Goal: Information Seeking & Learning: Understand process/instructions

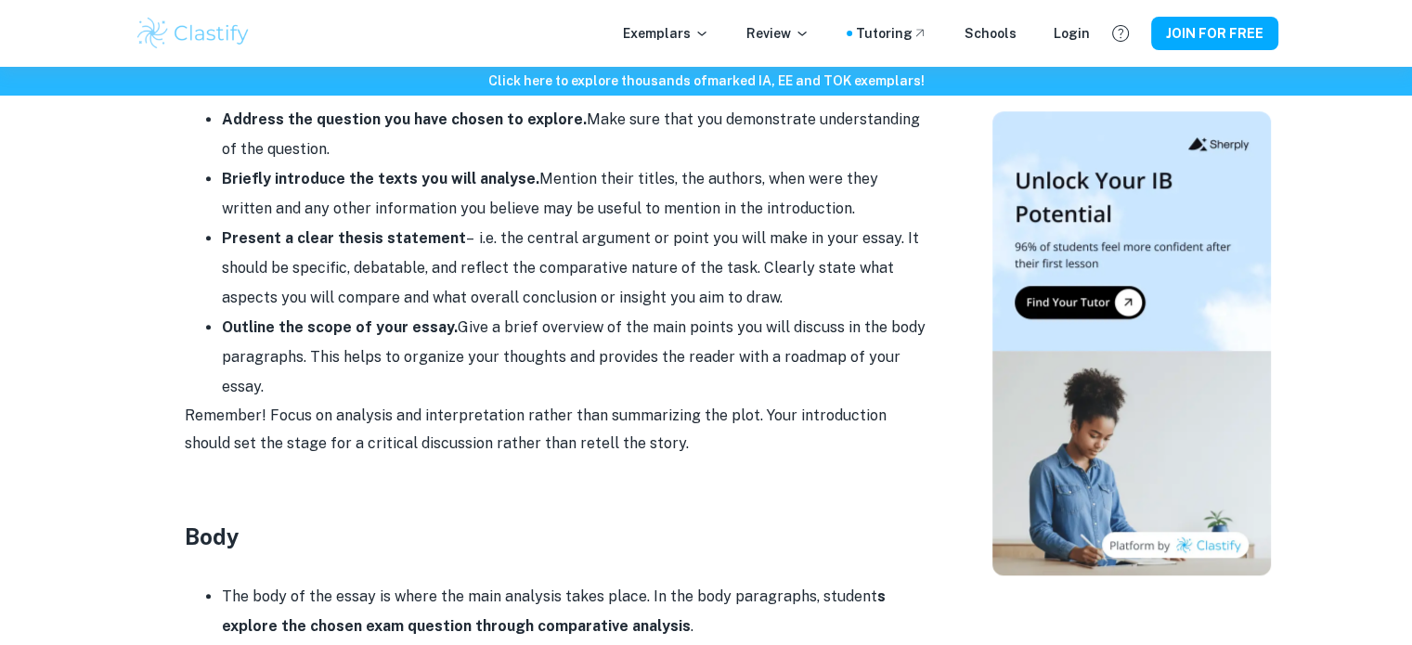
scroll to position [1339, 0]
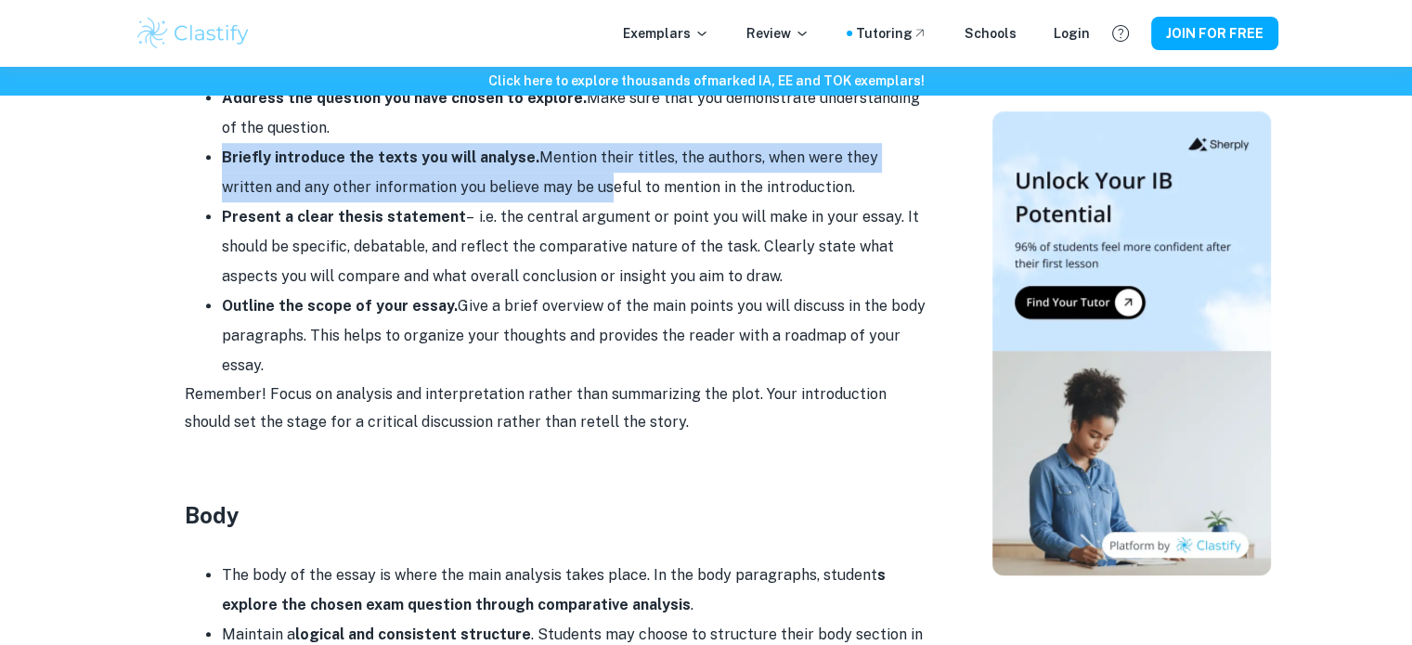
drag, startPoint x: 225, startPoint y: 158, endPoint x: 545, endPoint y: 184, distance: 321.4
click at [545, 184] on li "Briefly introduce the texts you will analyse. Mention their titles, the authors…" at bounding box center [575, 172] width 706 height 59
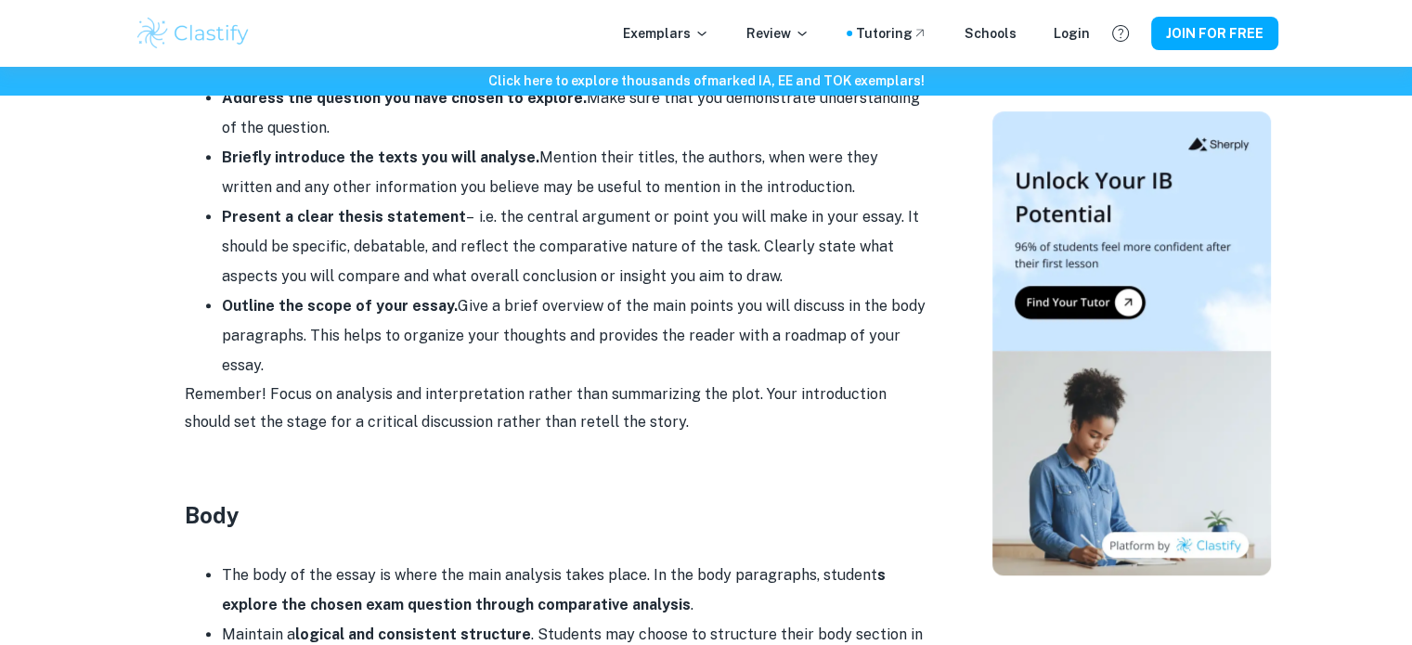
click at [571, 211] on li "Present a clear thesis statement – i.e. the central argument or point you will …" at bounding box center [575, 246] width 706 height 89
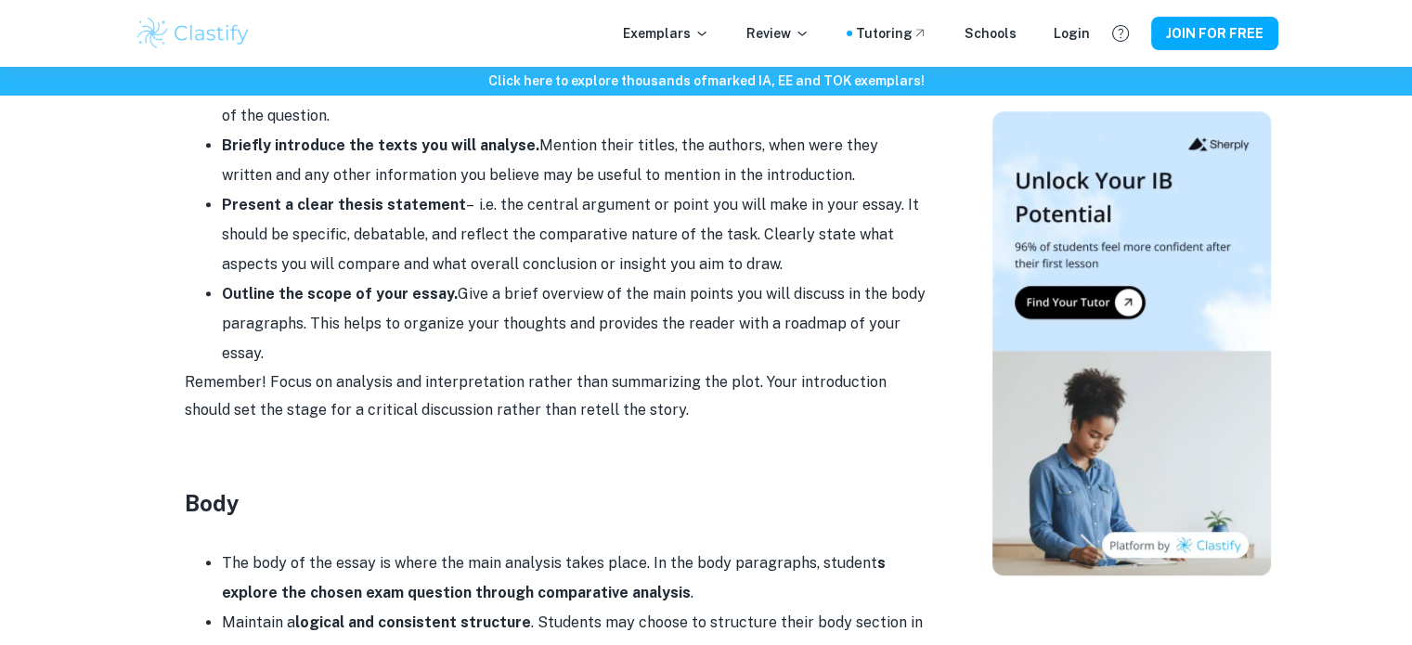
scroll to position [1369, 0]
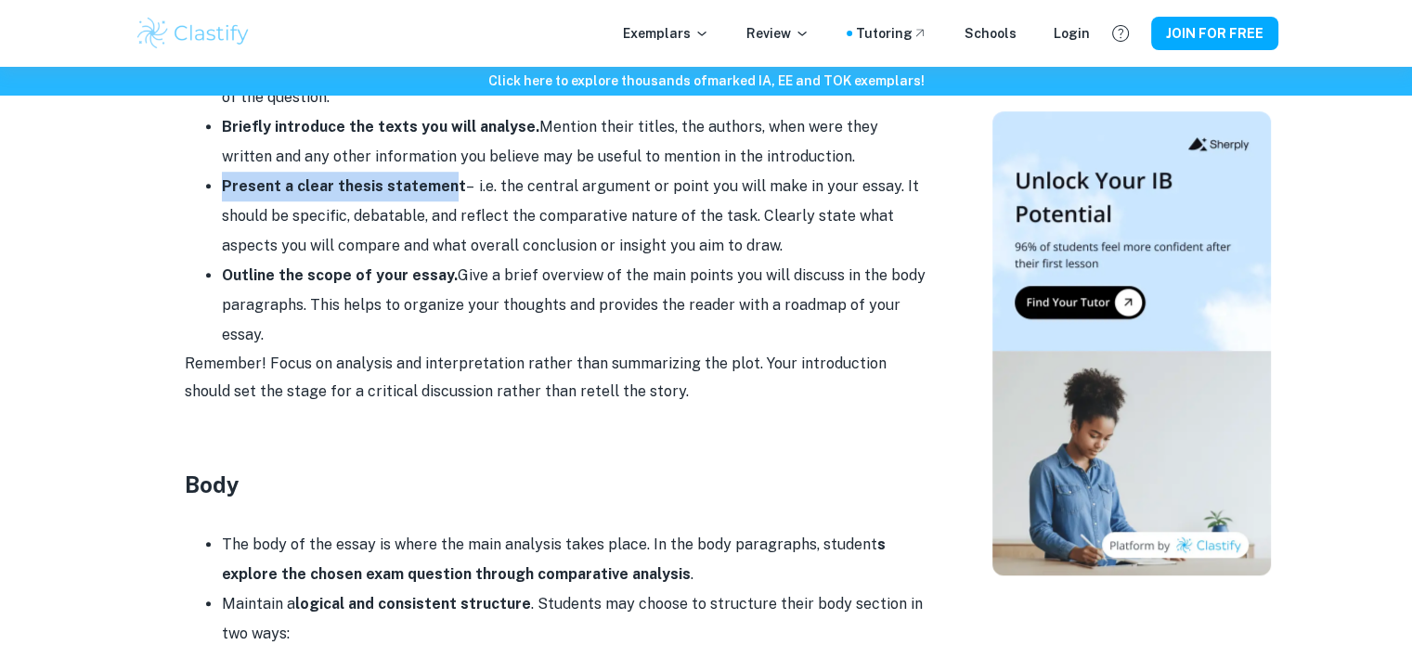
drag, startPoint x: 220, startPoint y: 180, endPoint x: 448, endPoint y: 177, distance: 227.5
click at [448, 177] on ul "Address the question you have chosen to explore. Make sure that you demonstrate…" at bounding box center [556, 201] width 743 height 297
click at [476, 180] on li "Present a clear thesis statement – i.e. the central argument or point you will …" at bounding box center [575, 216] width 706 height 89
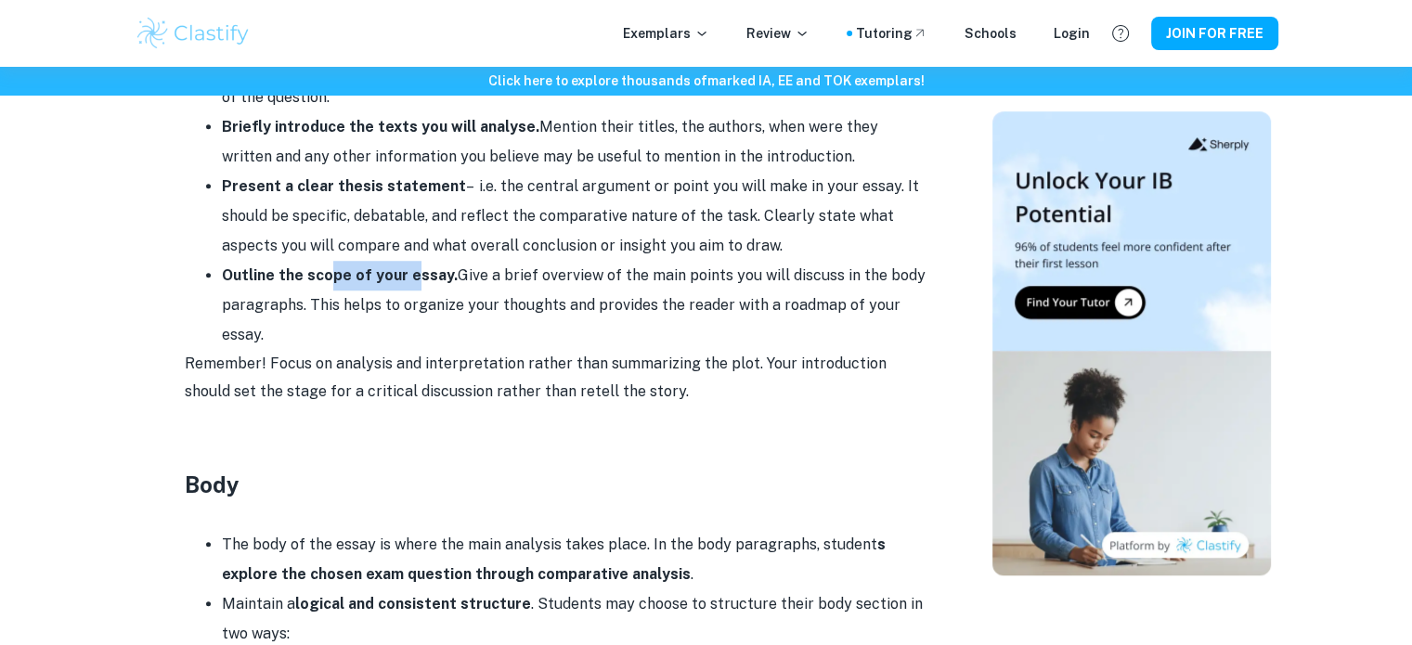
drag, startPoint x: 331, startPoint y: 286, endPoint x: 416, endPoint y: 279, distance: 85.7
click at [416, 279] on li "Outline the scope of your essay. Give a brief overview of the main points you w…" at bounding box center [575, 305] width 706 height 89
click at [513, 285] on li "Outline the scope of your essay. Give a brief overview of the main points you w…" at bounding box center [575, 305] width 706 height 89
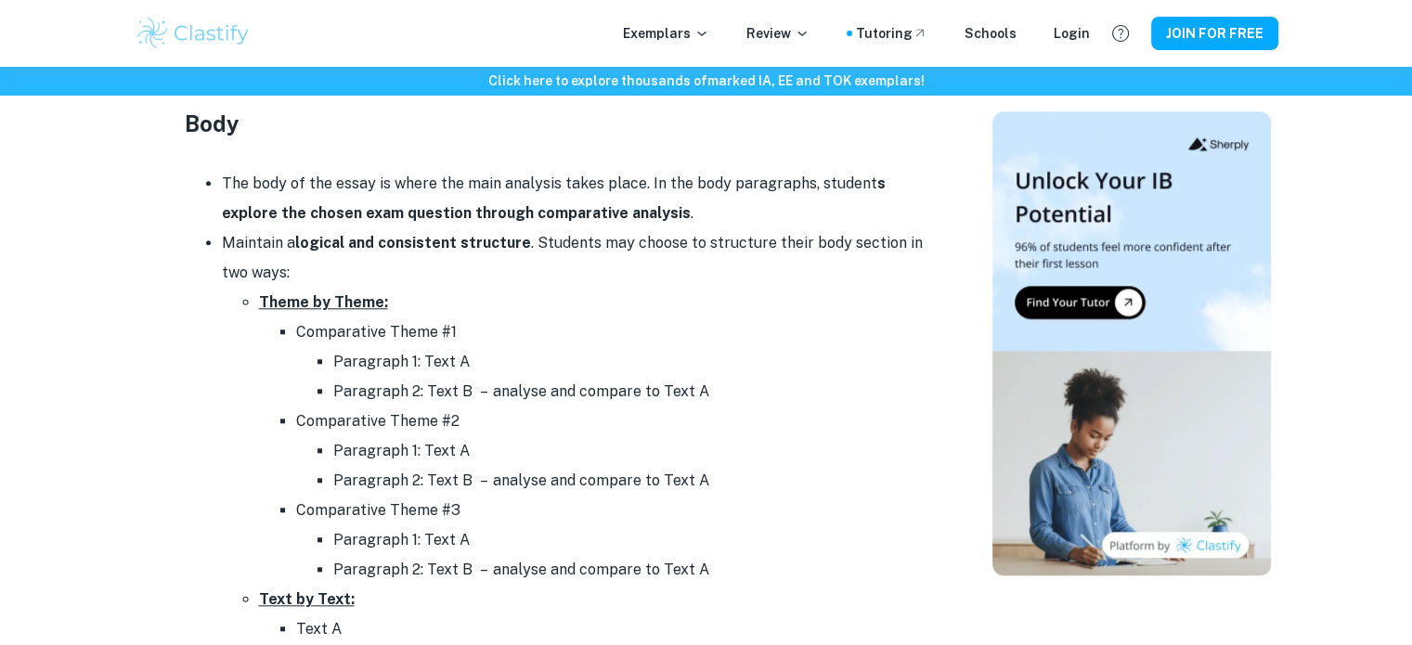
scroll to position [1744, 0]
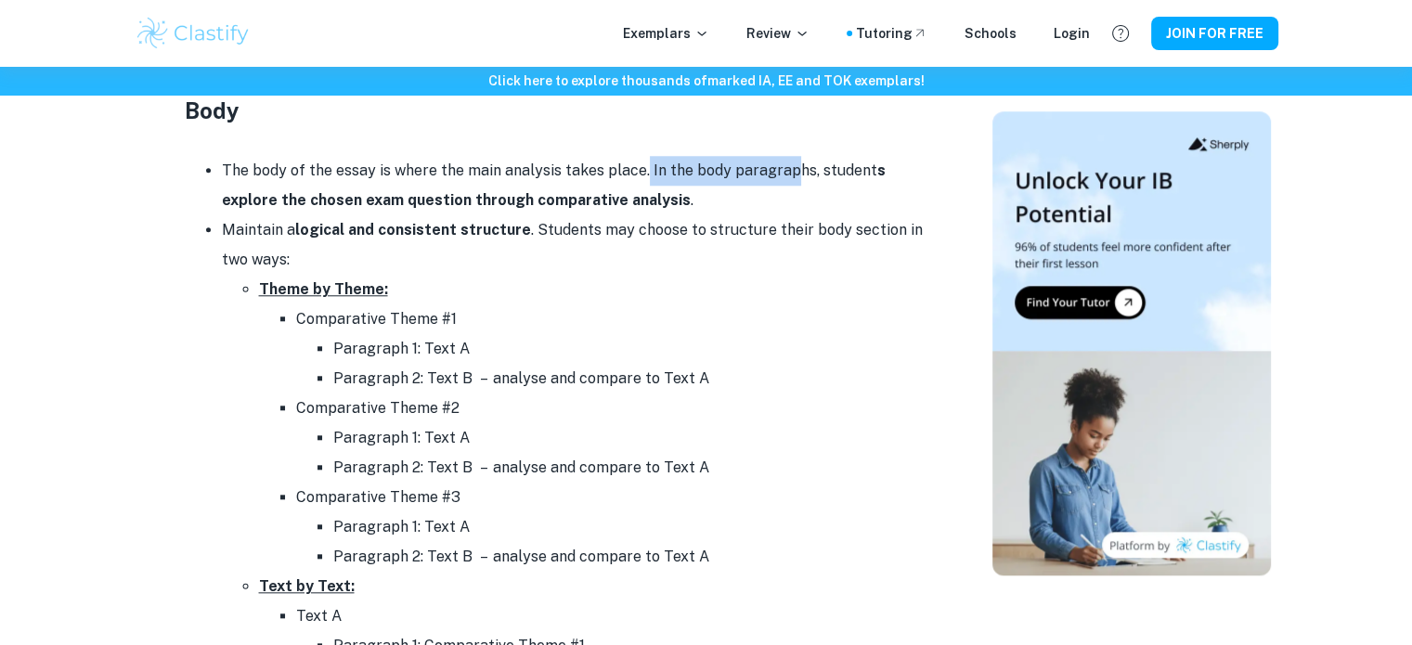
drag, startPoint x: 639, startPoint y: 162, endPoint x: 791, endPoint y: 166, distance: 152.3
click at [791, 166] on li "The body of the essay is where the main analysis takes place. In the body parag…" at bounding box center [575, 185] width 706 height 59
click at [829, 203] on li "The body of the essay is where the main analysis takes place. In the body parag…" at bounding box center [575, 185] width 706 height 59
drag, startPoint x: 818, startPoint y: 162, endPoint x: 696, endPoint y: 192, distance: 125.2
click at [696, 192] on li "The body of the essay is where the main analysis takes place. In the body parag…" at bounding box center [575, 185] width 706 height 59
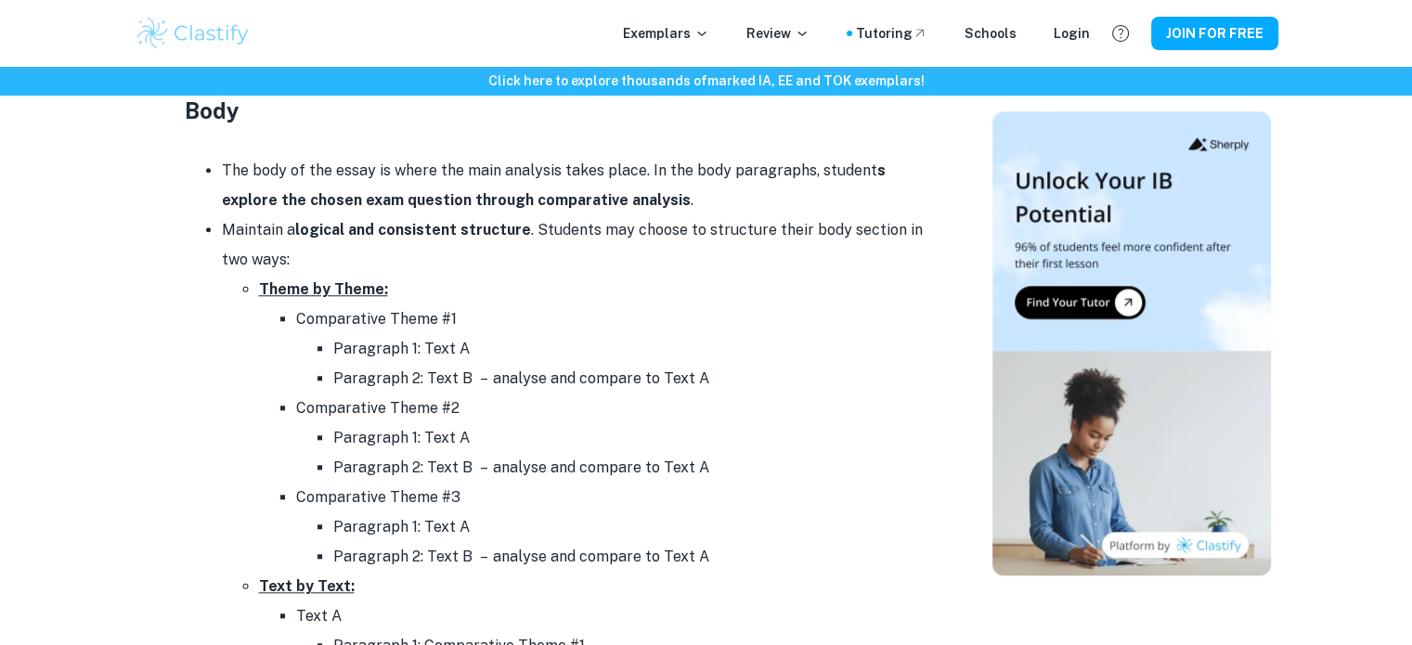
click at [628, 193] on strong "s explore the chosen exam question through comparative analysis" at bounding box center [554, 185] width 664 height 47
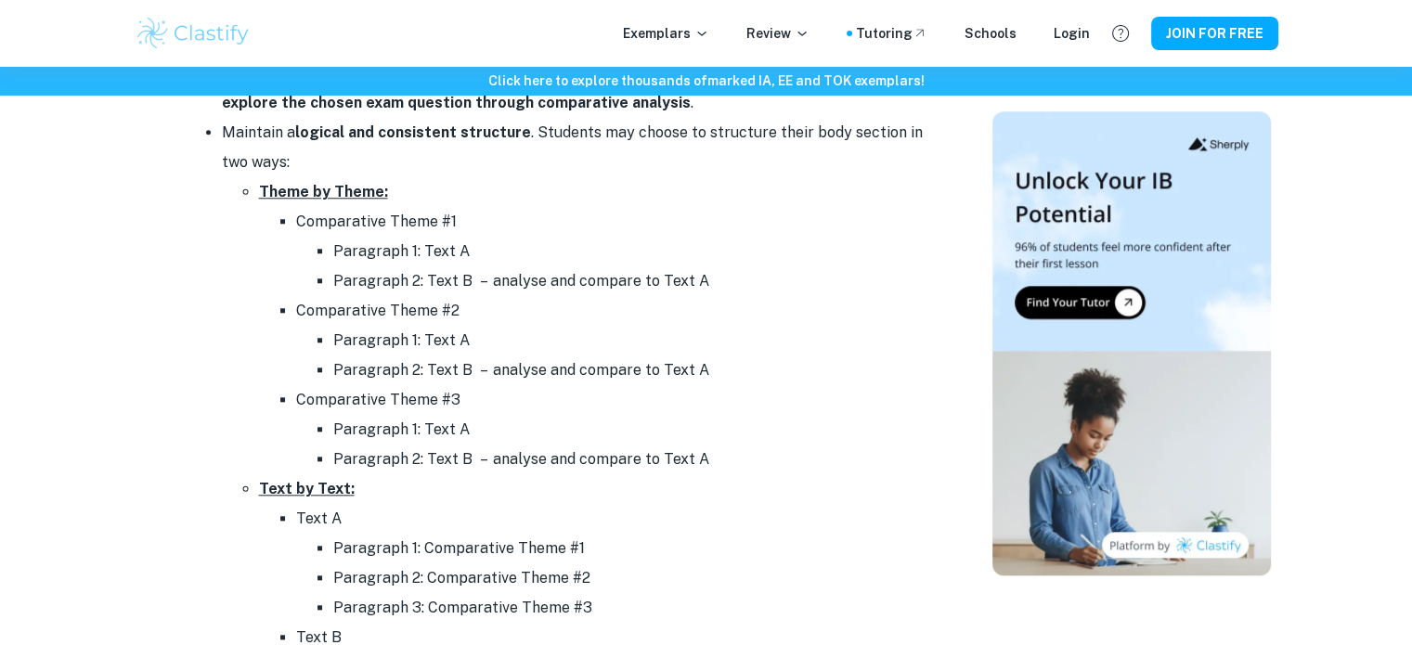
scroll to position [1846, 0]
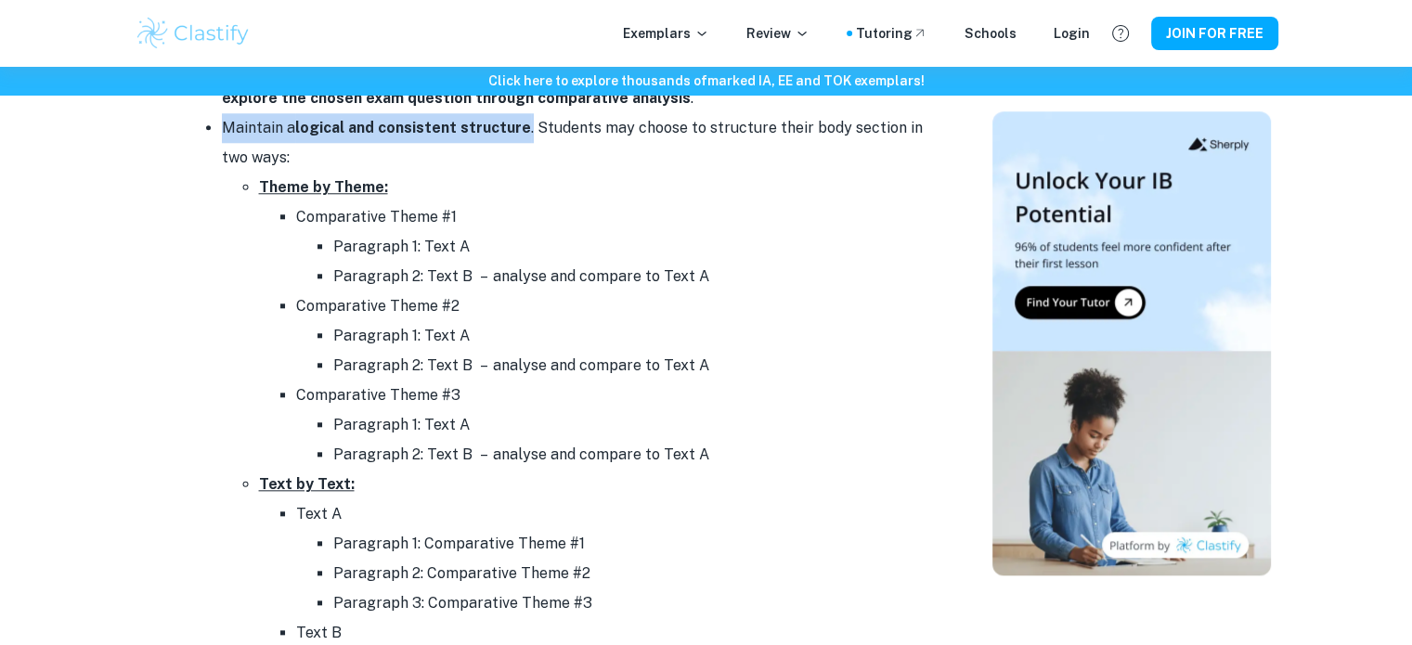
drag, startPoint x: 216, startPoint y: 125, endPoint x: 524, endPoint y: 122, distance: 307.3
click at [524, 122] on ul "The body of the essay is where the main analysis takes place. In the body parag…" at bounding box center [556, 395] width 743 height 683
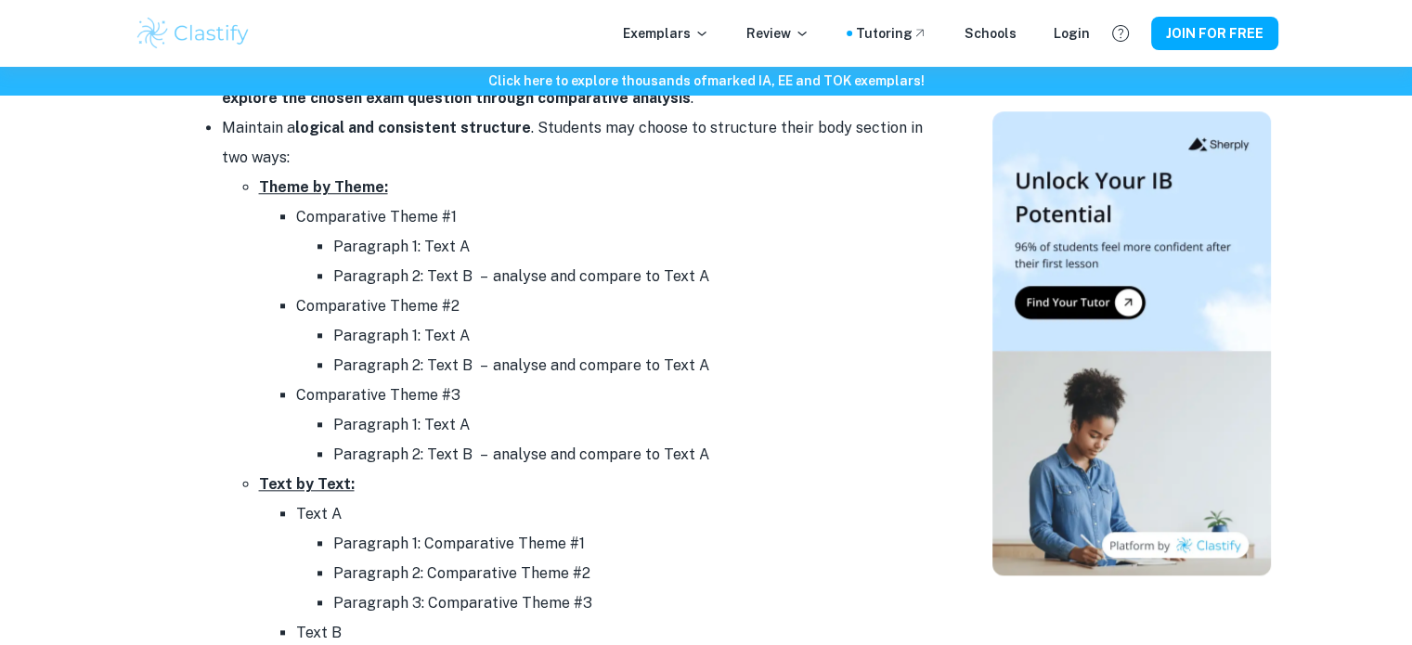
click at [546, 151] on li "Maintain a logical and consistent structure . Students may choose to structure …" at bounding box center [575, 425] width 706 height 624
drag, startPoint x: 531, startPoint y: 128, endPoint x: 743, endPoint y: 129, distance: 211.7
click at [743, 129] on li "Maintain a logical and consistent structure . Students may choose to structure …" at bounding box center [575, 425] width 706 height 624
click at [771, 148] on li "Maintain a logical and consistent structure . Students may choose to structure …" at bounding box center [575, 425] width 706 height 624
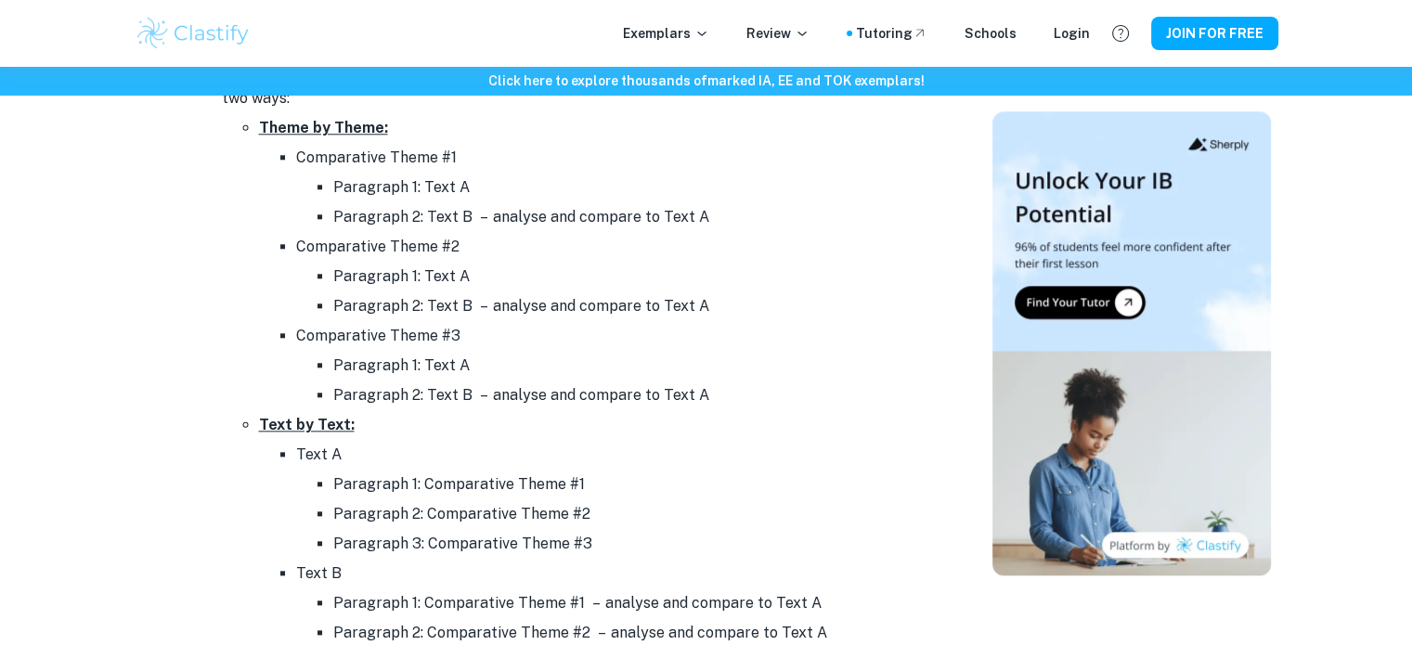
scroll to position [1905, 0]
drag, startPoint x: 261, startPoint y: 125, endPoint x: 443, endPoint y: 149, distance: 183.5
click at [443, 149] on li "Theme by Theme: Comparative Theme #1 Paragraph 1: Text A Paragraph 2: Text B – …" at bounding box center [593, 261] width 668 height 297
click at [494, 188] on li "Paragraph 1: Text A" at bounding box center [630, 188] width 594 height 30
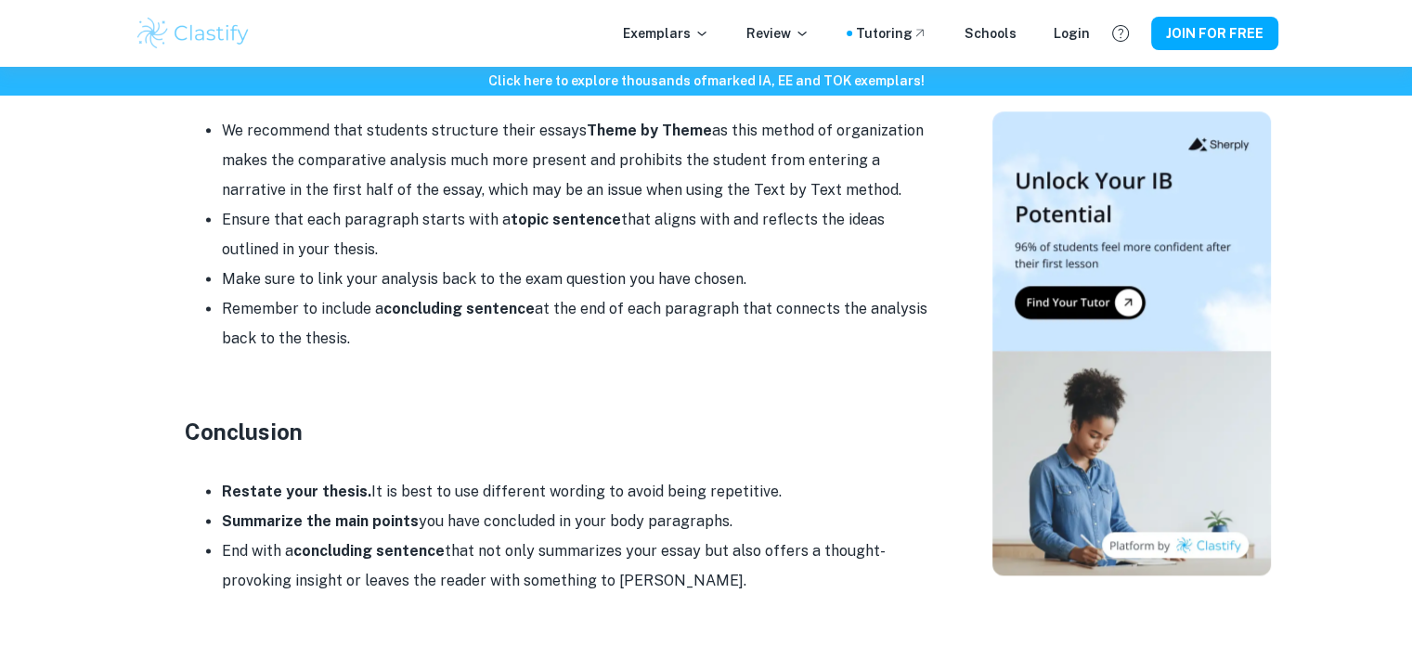
scroll to position [2496, 0]
click at [487, 214] on li "Ensure that each paragraph starts with a topic sentence that aligns with and re…" at bounding box center [575, 233] width 706 height 59
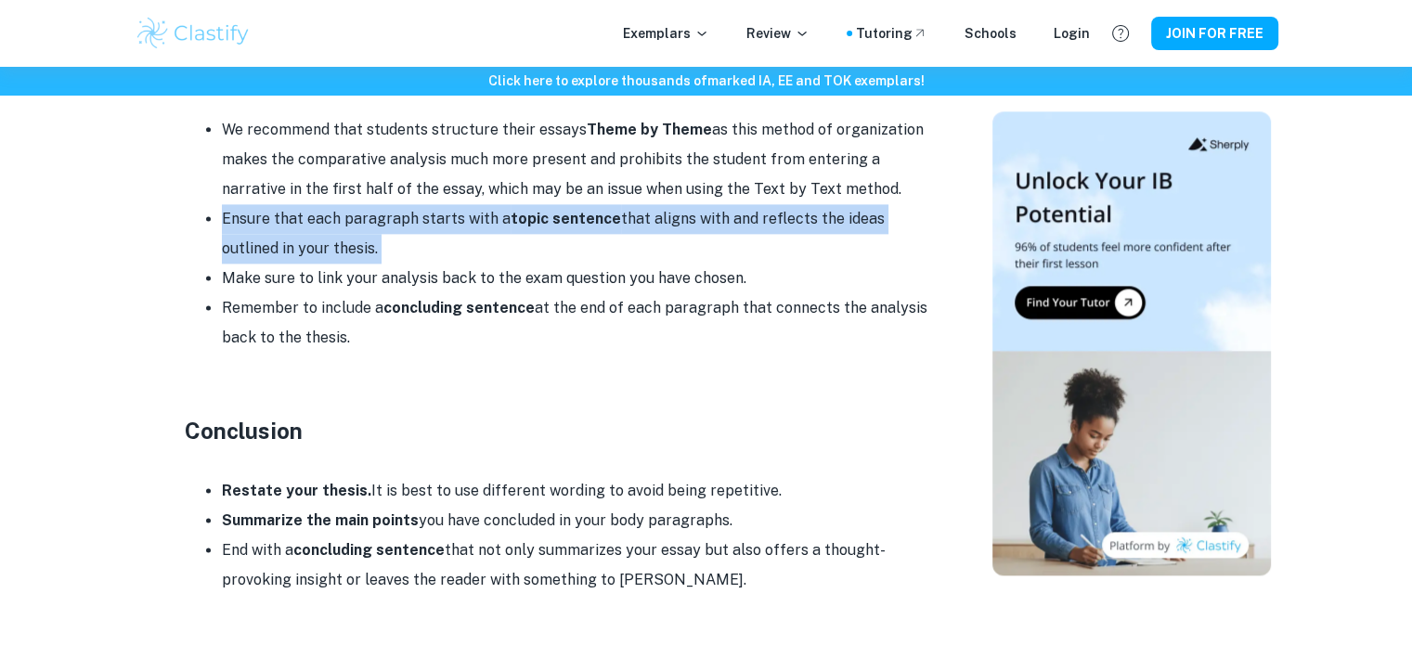
click at [487, 214] on li "Ensure that each paragraph starts with a topic sentence that aligns with and re…" at bounding box center [575, 233] width 706 height 59
drag, startPoint x: 487, startPoint y: 214, endPoint x: 415, endPoint y: 236, distance: 75.5
click at [415, 236] on li "Ensure that each paragraph starts with a topic sentence that aligns with and re…" at bounding box center [575, 233] width 706 height 59
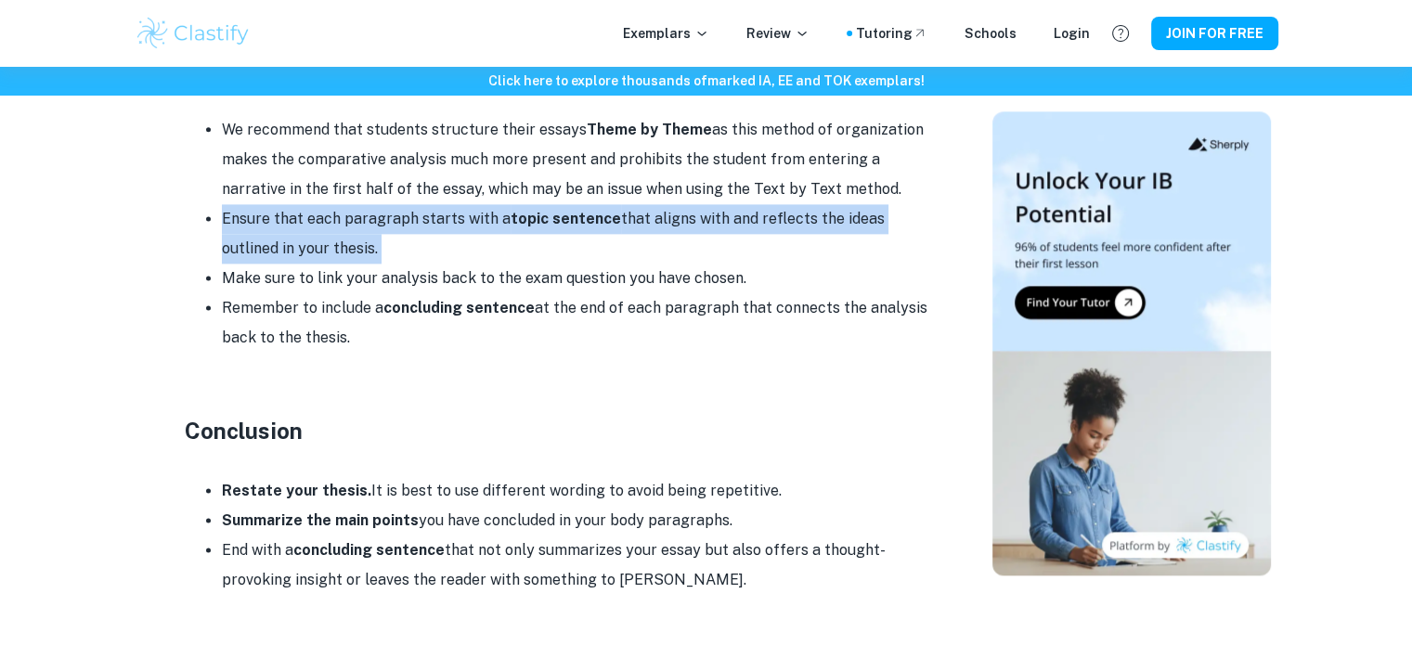
click at [415, 236] on li "Ensure that each paragraph starts with a topic sentence that aligns with and re…" at bounding box center [575, 233] width 706 height 59
click at [380, 252] on li "Ensure that each paragraph starts with a topic sentence that aligns with and re…" at bounding box center [575, 233] width 706 height 59
drag, startPoint x: 380, startPoint y: 252, endPoint x: 318, endPoint y: 254, distance: 61.3
click at [318, 254] on li "Ensure that each paragraph starts with a topic sentence that aligns with and re…" at bounding box center [575, 233] width 706 height 59
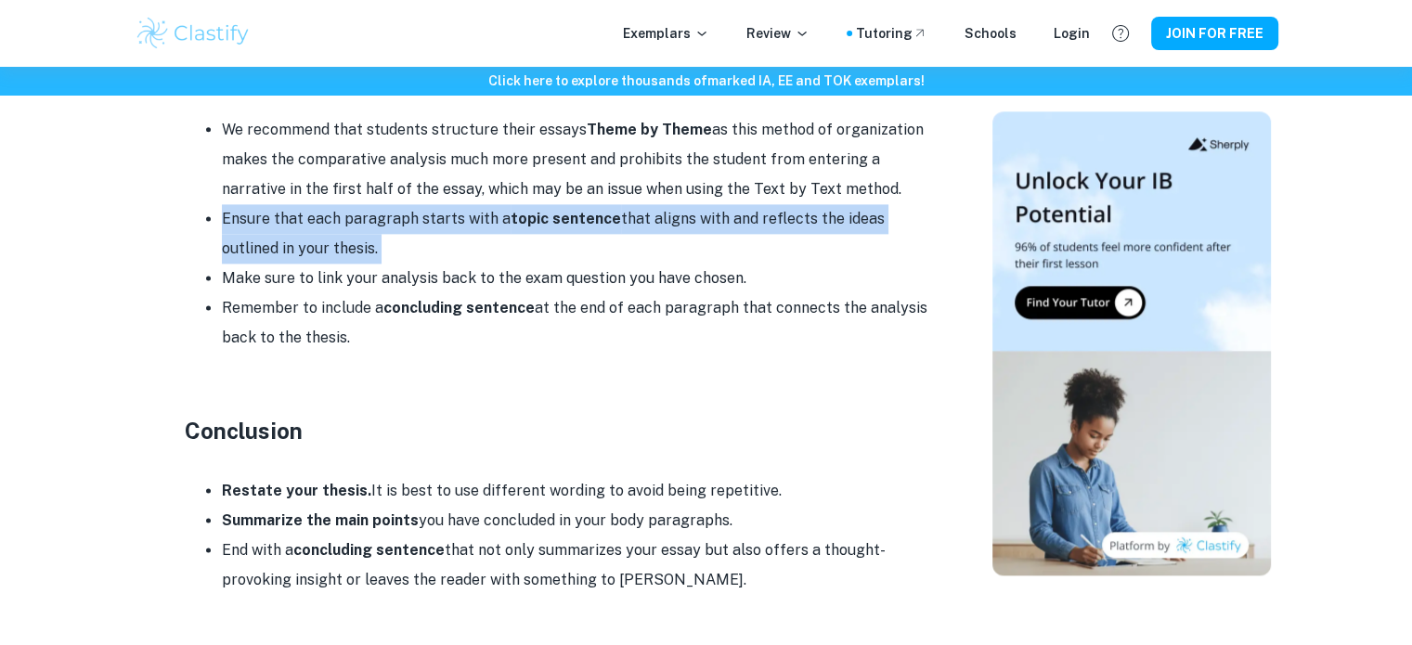
click at [318, 254] on li "Ensure that each paragraph starts with a topic sentence that aligns with and re…" at bounding box center [575, 233] width 706 height 59
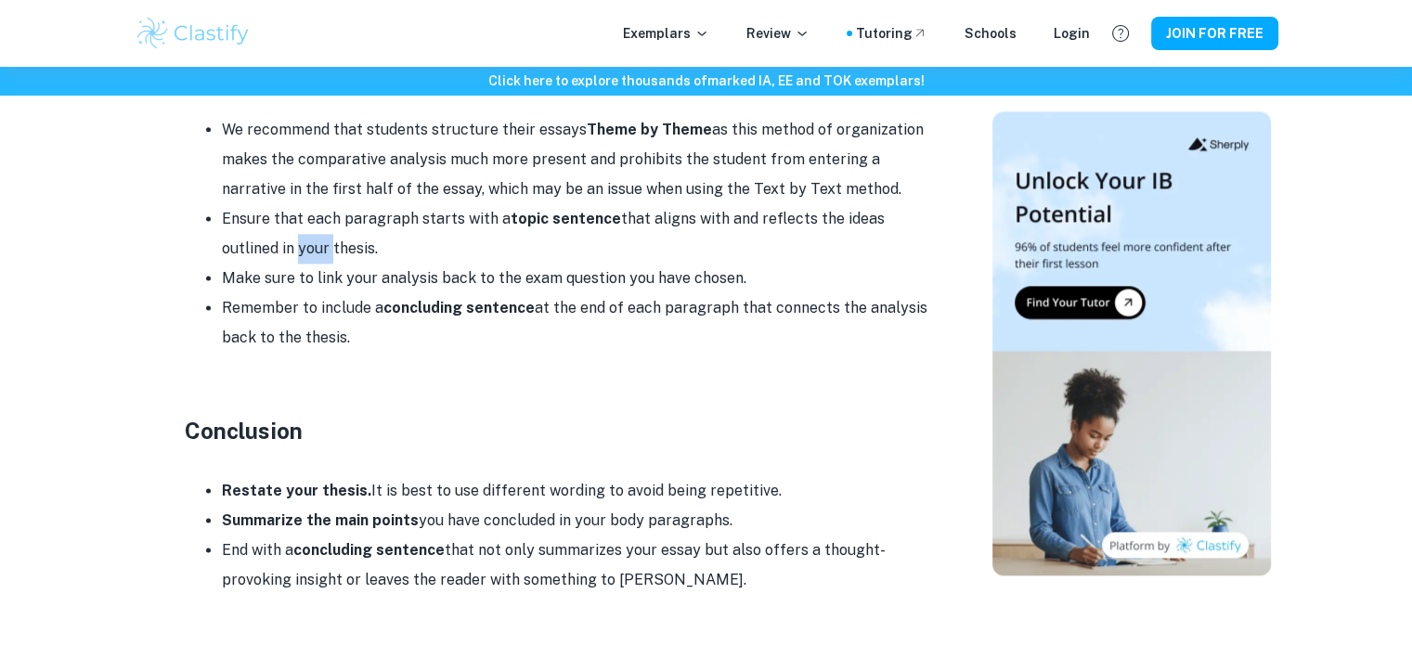
click at [318, 254] on li "Ensure that each paragraph starts with a topic sentence that aligns with and re…" at bounding box center [575, 233] width 706 height 59
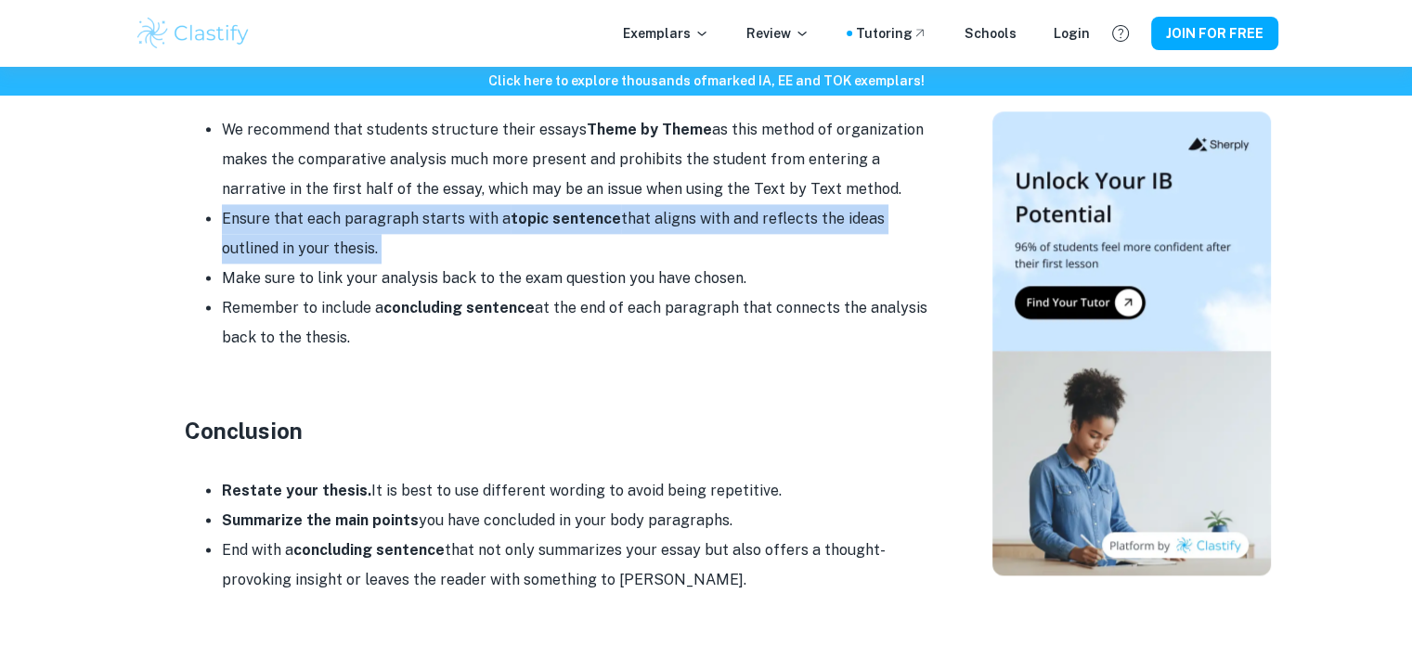
drag, startPoint x: 318, startPoint y: 254, endPoint x: 347, endPoint y: 252, distance: 28.9
click at [347, 252] on li "Ensure that each paragraph starts with a topic sentence that aligns with and re…" at bounding box center [575, 233] width 706 height 59
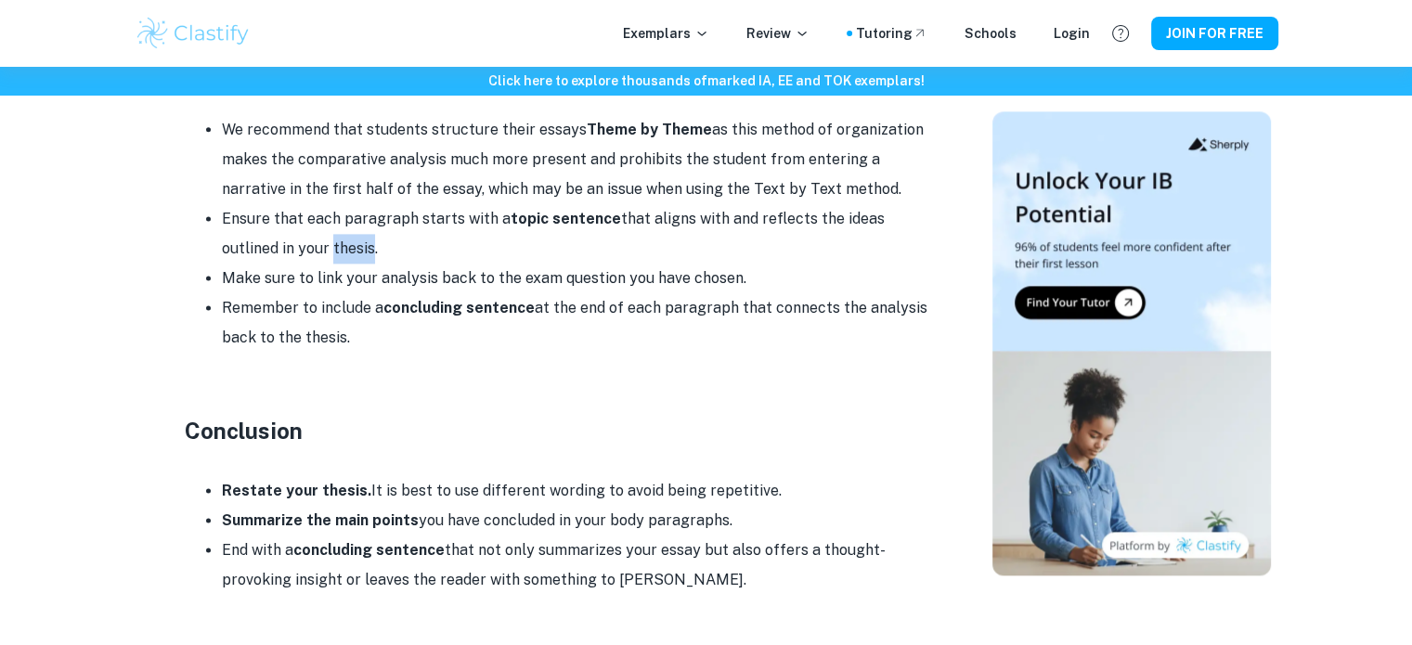
click at [347, 252] on li "Ensure that each paragraph starts with a topic sentence that aligns with and re…" at bounding box center [575, 233] width 706 height 59
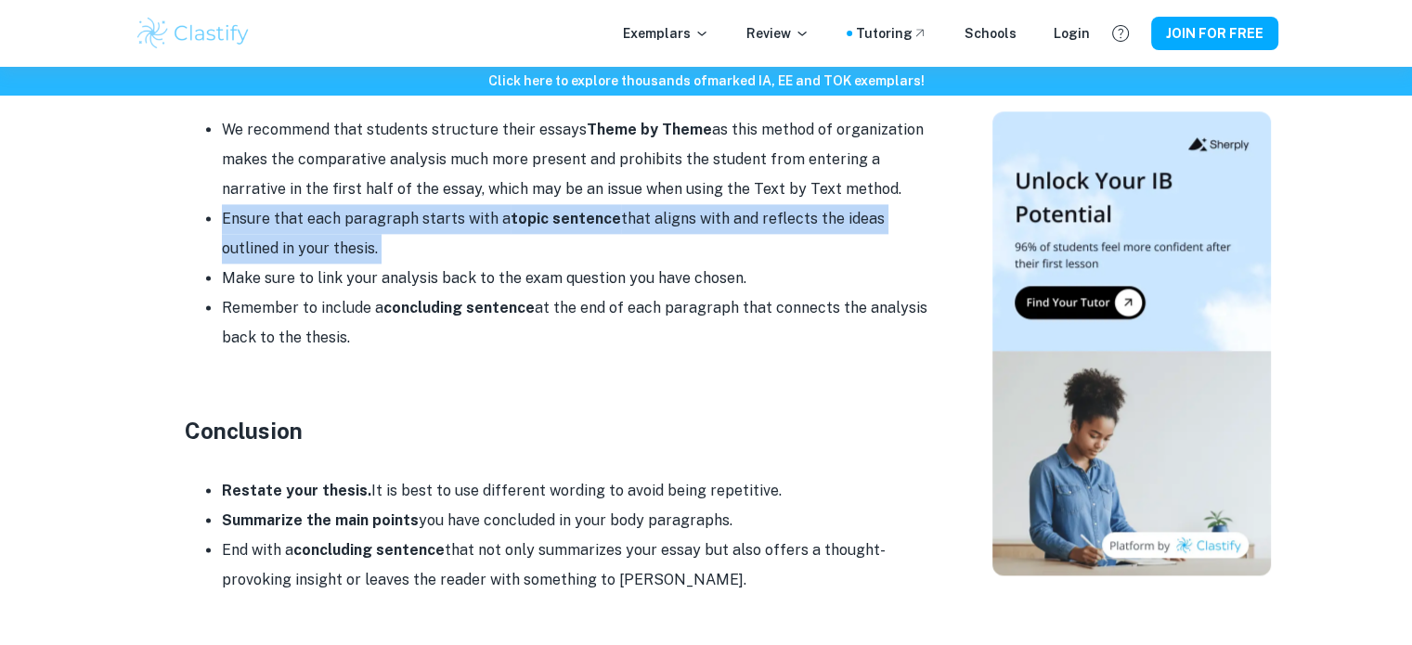
click at [347, 252] on li "Ensure that each paragraph starts with a topic sentence that aligns with and re…" at bounding box center [575, 233] width 706 height 59
click at [316, 256] on li "Ensure that each paragraph starts with a topic sentence that aligns with and re…" at bounding box center [575, 233] width 706 height 59
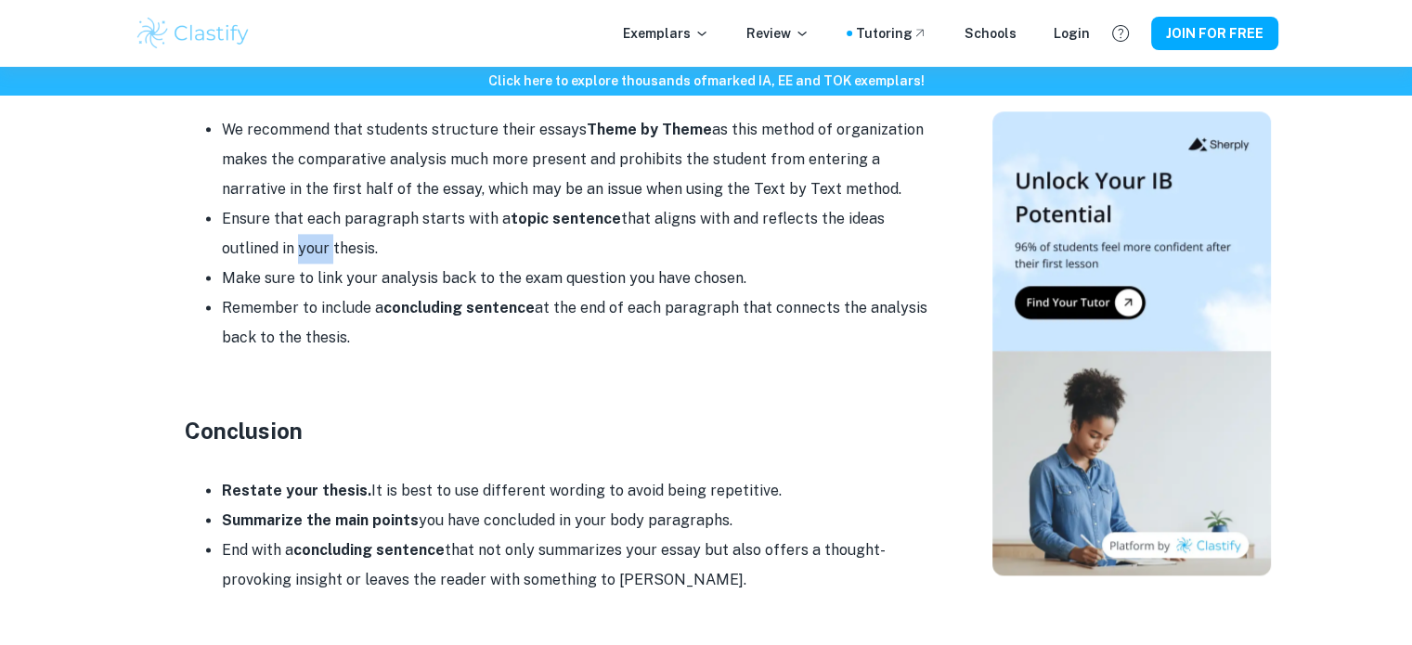
click at [316, 256] on li "Ensure that each paragraph starts with a topic sentence that aligns with and re…" at bounding box center [575, 233] width 706 height 59
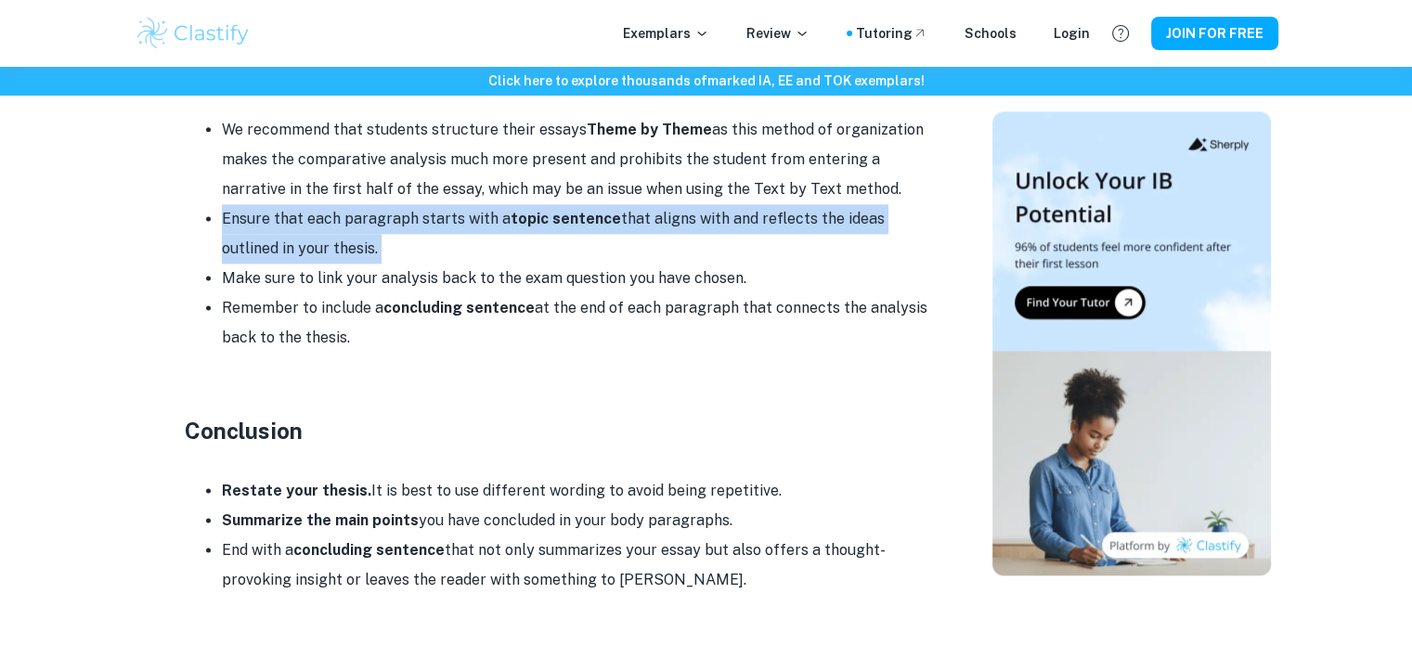
drag, startPoint x: 316, startPoint y: 256, endPoint x: 283, endPoint y: 255, distance: 32.5
click at [283, 255] on li "Ensure that each paragraph starts with a topic sentence that aligns with and re…" at bounding box center [575, 233] width 706 height 59
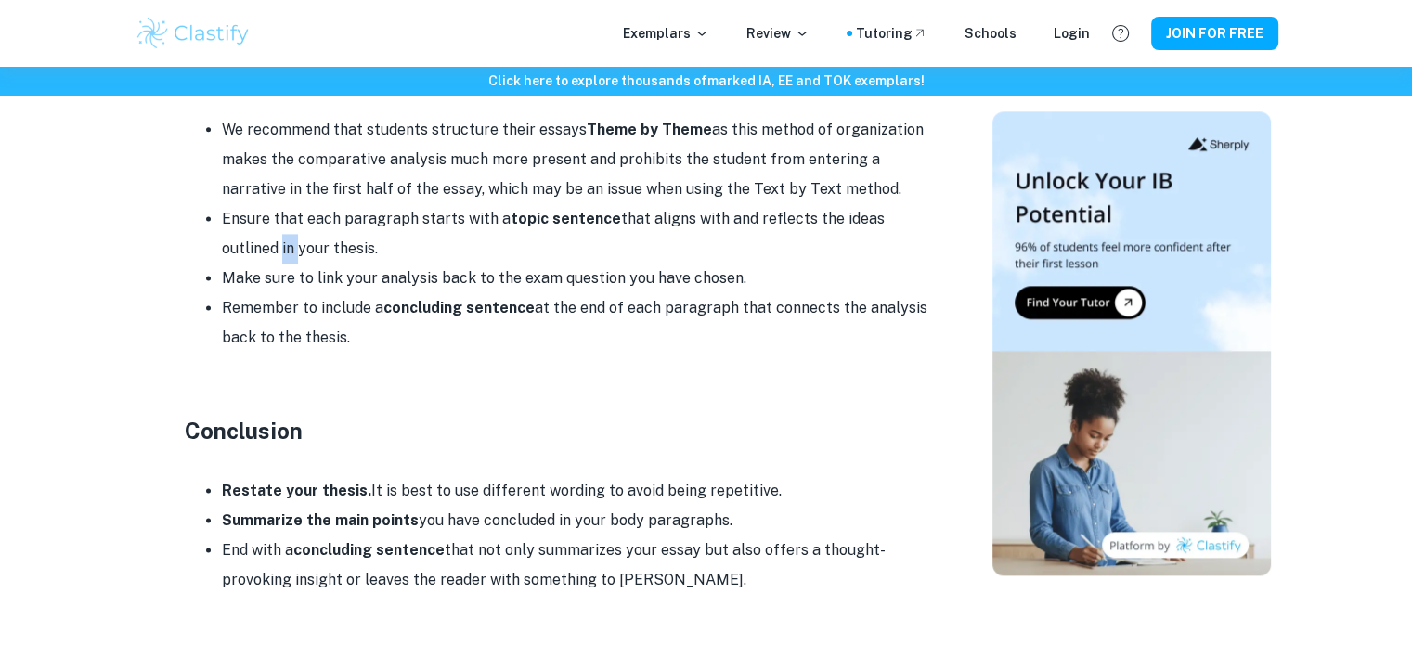
click at [283, 255] on li "Ensure that each paragraph starts with a topic sentence that aligns with and re…" at bounding box center [575, 233] width 706 height 59
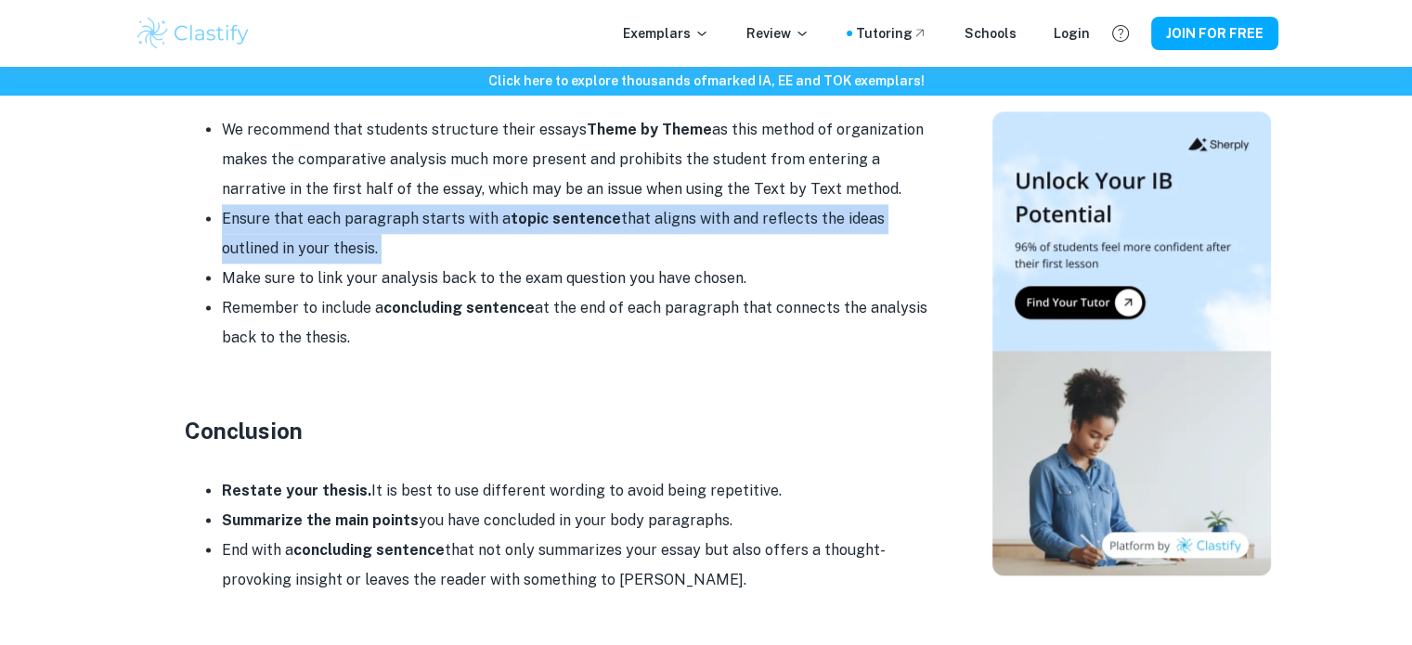
click at [283, 255] on li "Ensure that each paragraph starts with a topic sentence that aligns with and re…" at bounding box center [575, 233] width 706 height 59
click at [271, 253] on li "Ensure that each paragraph starts with a topic sentence that aligns with and re…" at bounding box center [575, 233] width 706 height 59
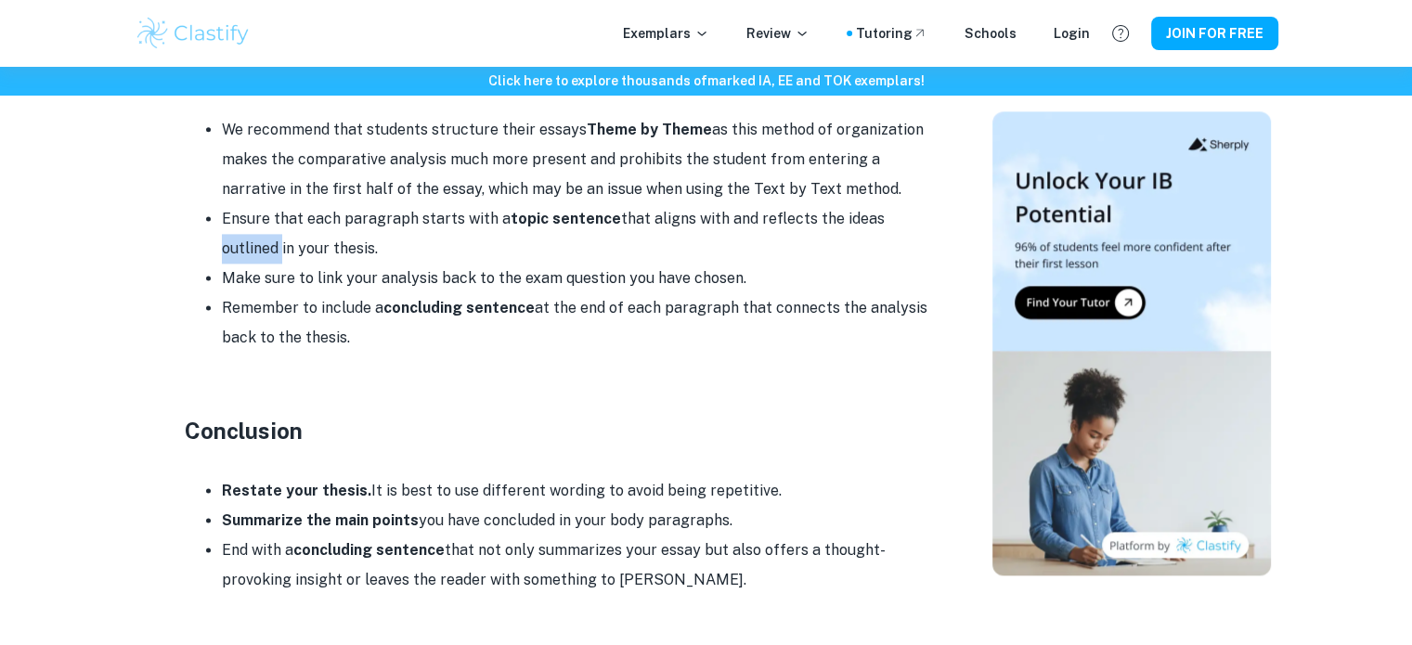
click at [271, 253] on li "Ensure that each paragraph starts with a topic sentence that aligns with and re…" at bounding box center [575, 233] width 706 height 59
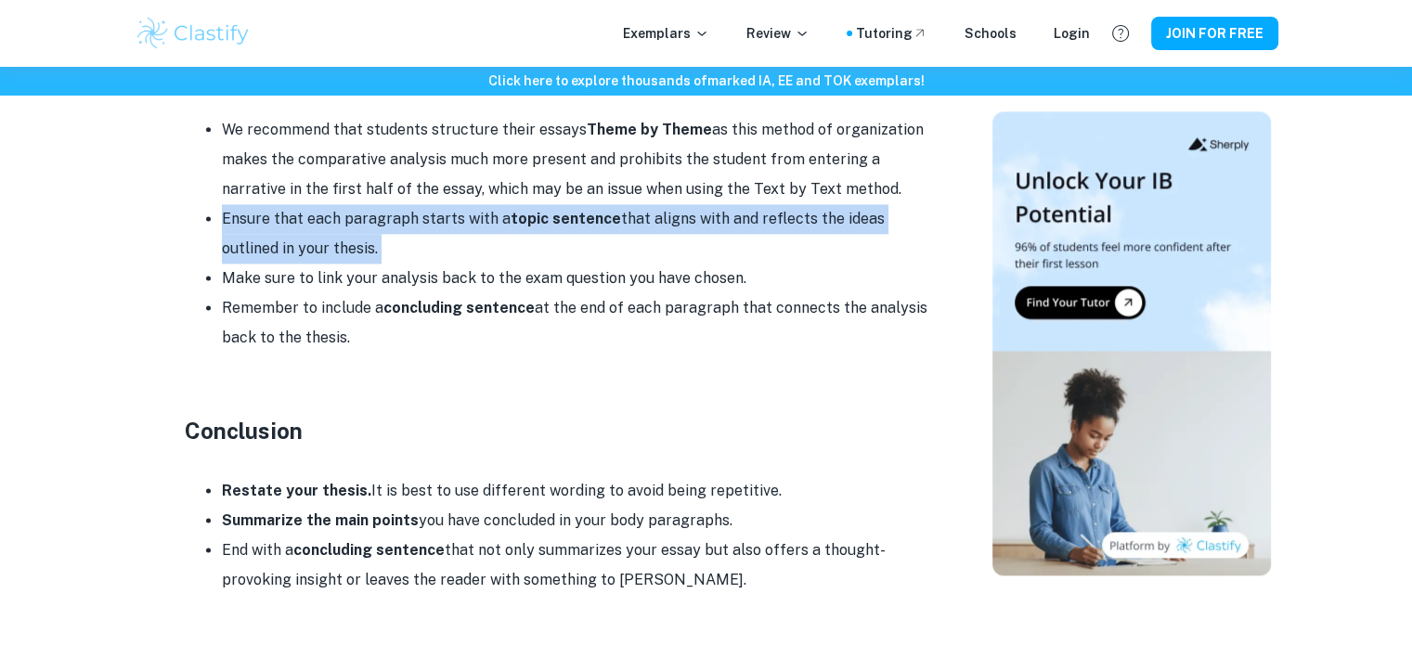
drag, startPoint x: 271, startPoint y: 253, endPoint x: 292, endPoint y: 255, distance: 20.6
click at [292, 255] on li "Ensure that each paragraph starts with a topic sentence that aligns with and re…" at bounding box center [575, 233] width 706 height 59
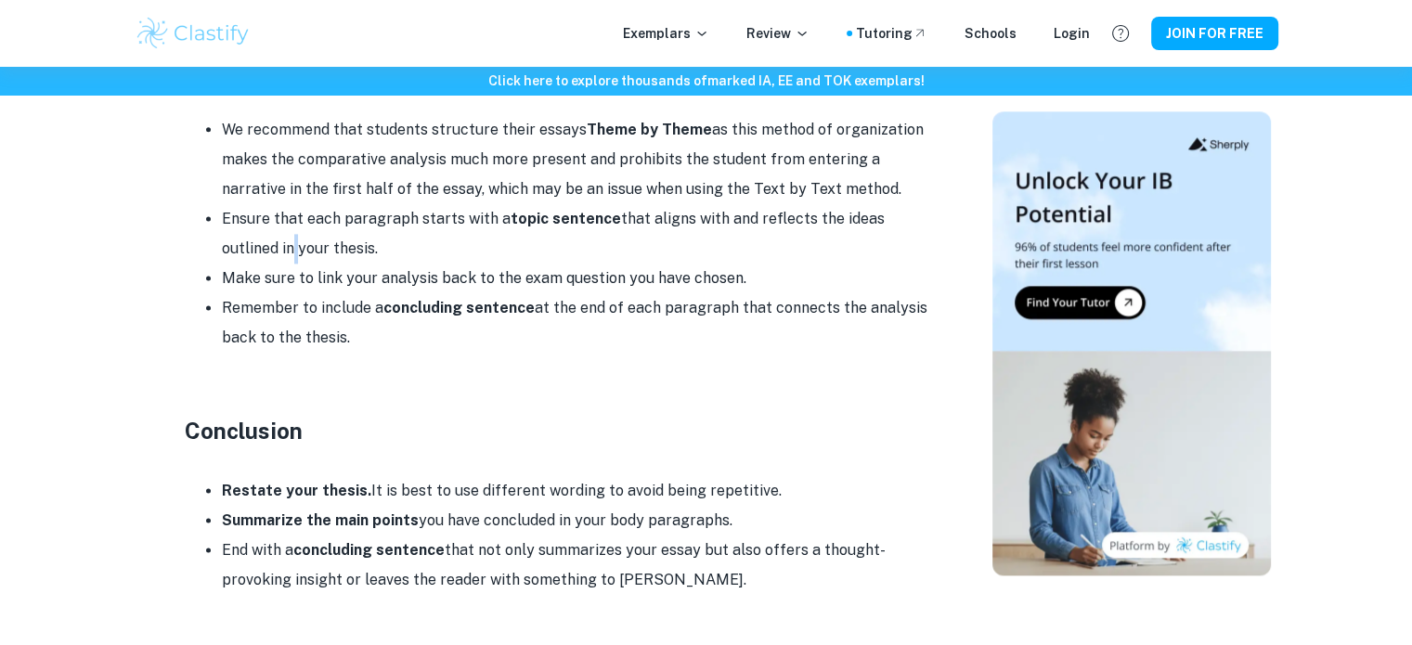
click at [292, 255] on li "Ensure that each paragraph starts with a topic sentence that aligns with and re…" at bounding box center [575, 233] width 706 height 59
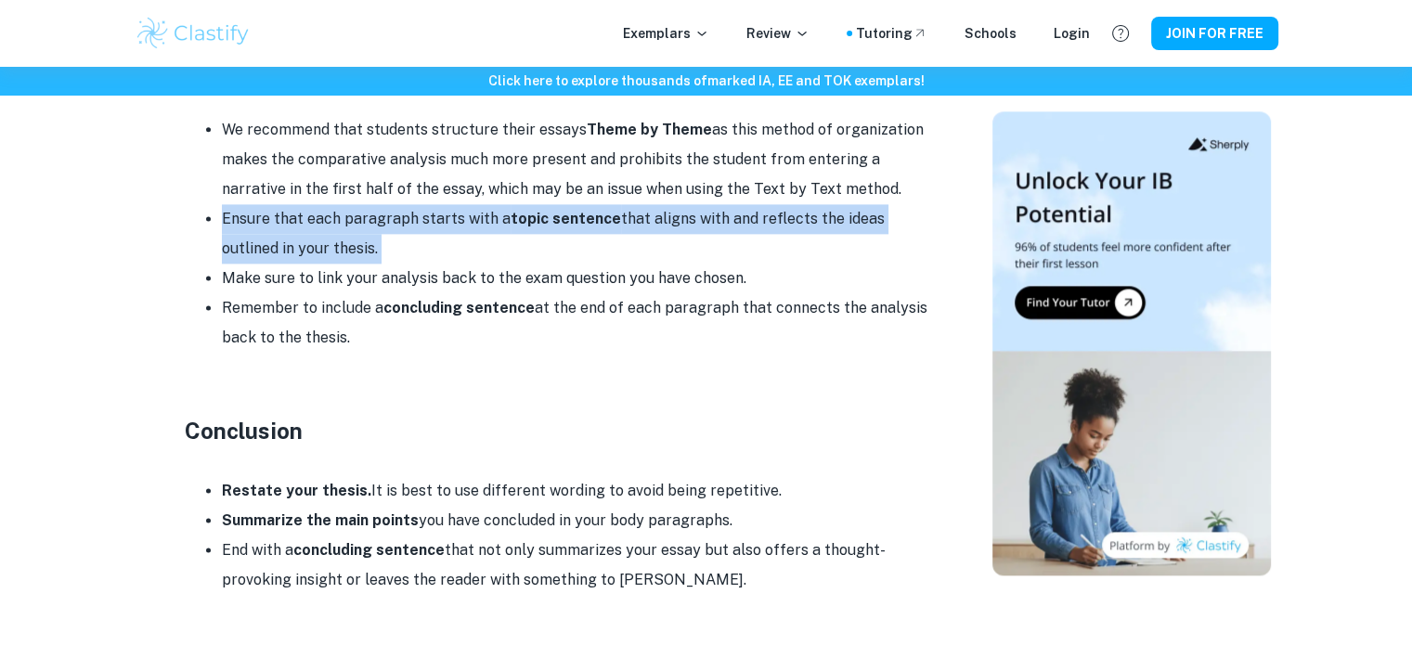
click at [301, 255] on li "Ensure that each paragraph starts with a topic sentence that aligns with and re…" at bounding box center [575, 233] width 706 height 59
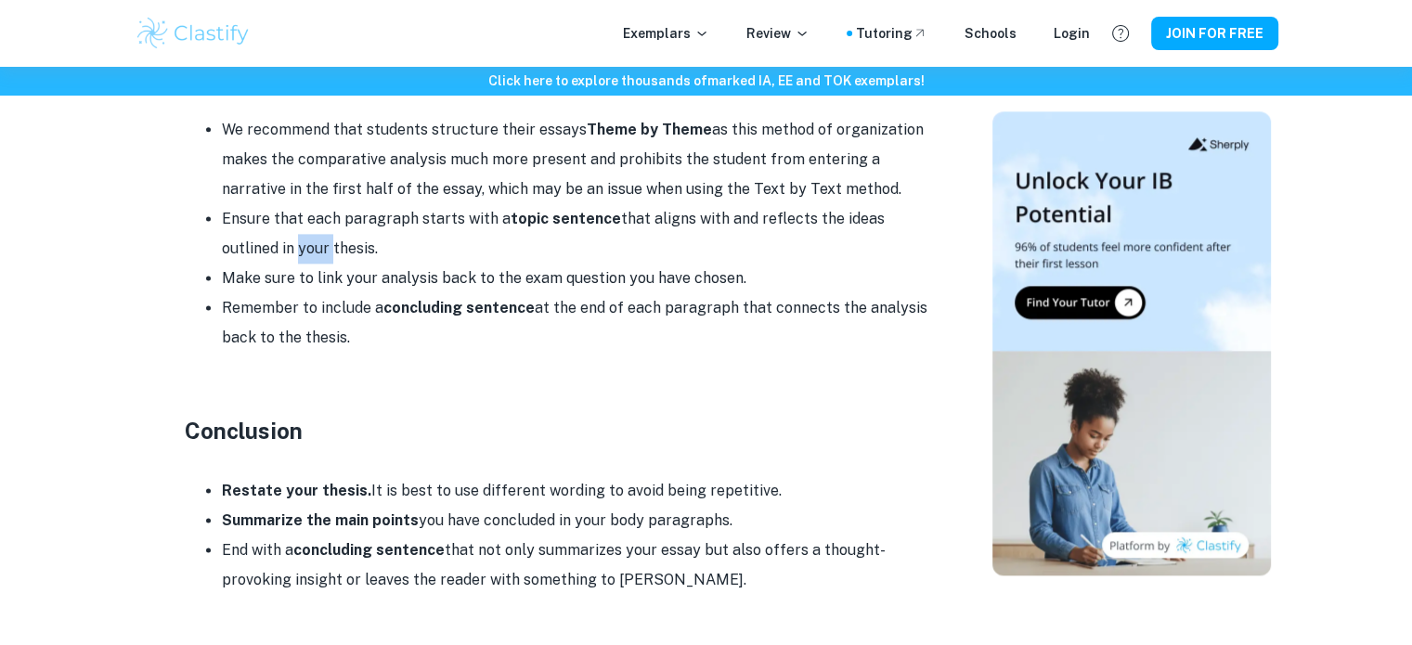
click at [301, 255] on li "Ensure that each paragraph starts with a topic sentence that aligns with and re…" at bounding box center [575, 233] width 706 height 59
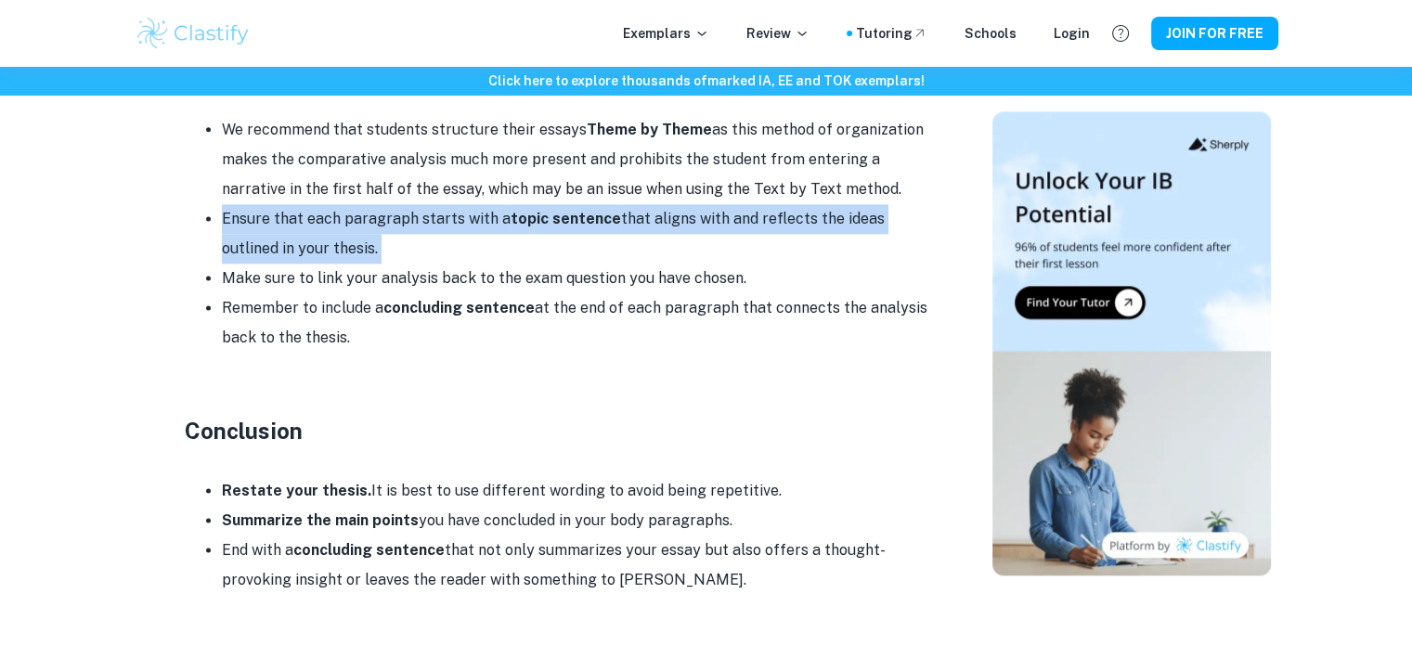
drag, startPoint x: 301, startPoint y: 255, endPoint x: 327, endPoint y: 255, distance: 26.0
click at [327, 255] on li "Ensure that each paragraph starts with a topic sentence that aligns with and re…" at bounding box center [575, 233] width 706 height 59
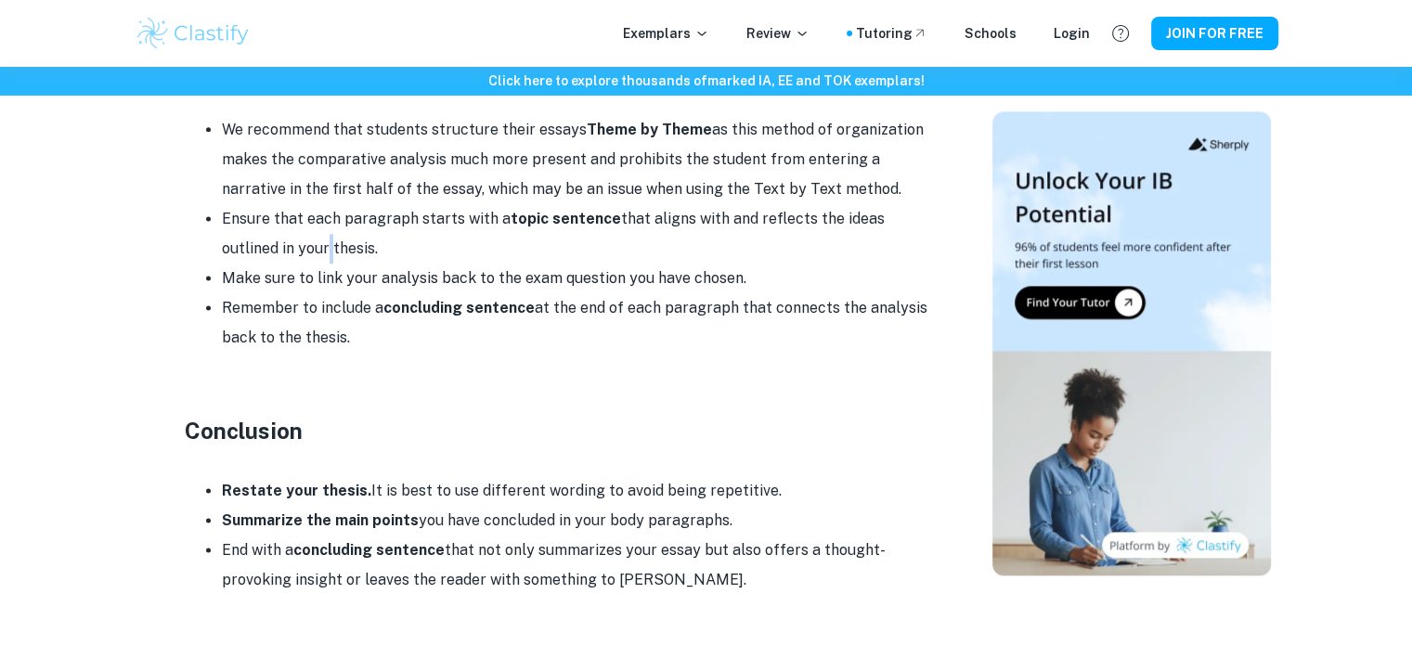
click at [327, 255] on li "Ensure that each paragraph starts with a topic sentence that aligns with and re…" at bounding box center [575, 233] width 706 height 59
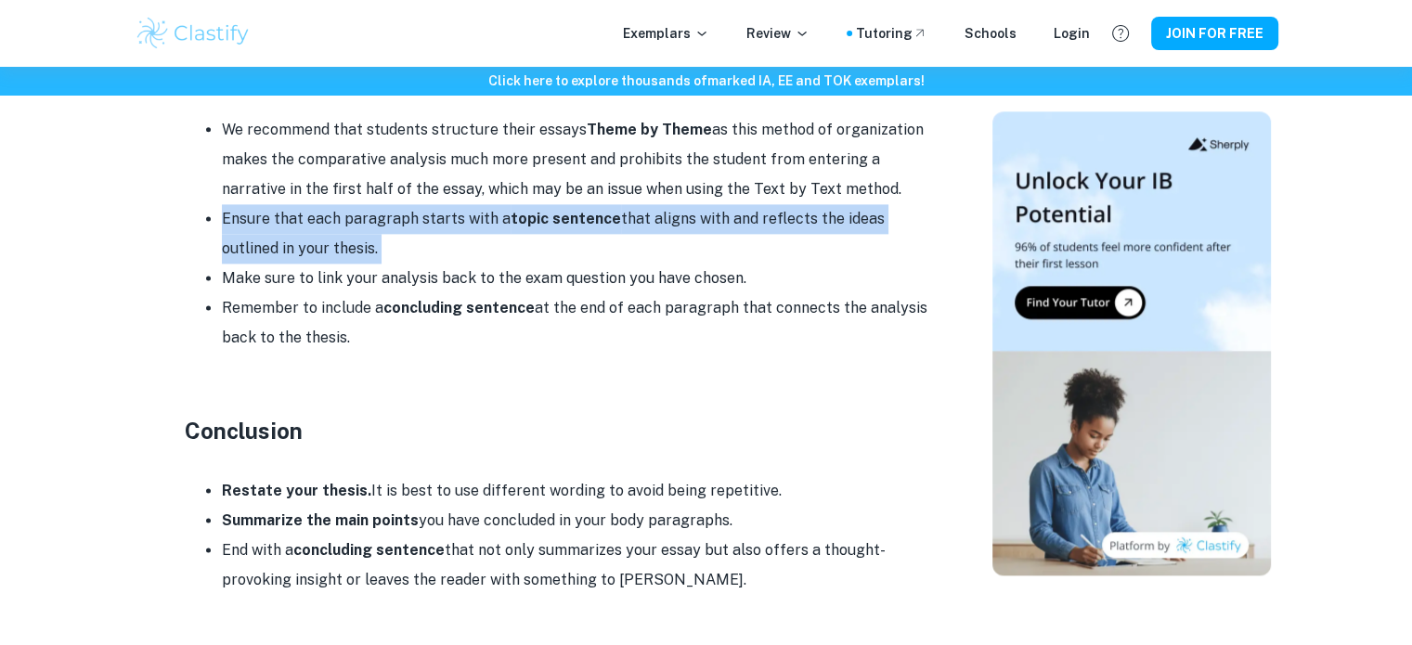
drag, startPoint x: 327, startPoint y: 255, endPoint x: 367, endPoint y: 255, distance: 39.9
click at [367, 255] on li "Ensure that each paragraph starts with a topic sentence that aligns with and re…" at bounding box center [575, 233] width 706 height 59
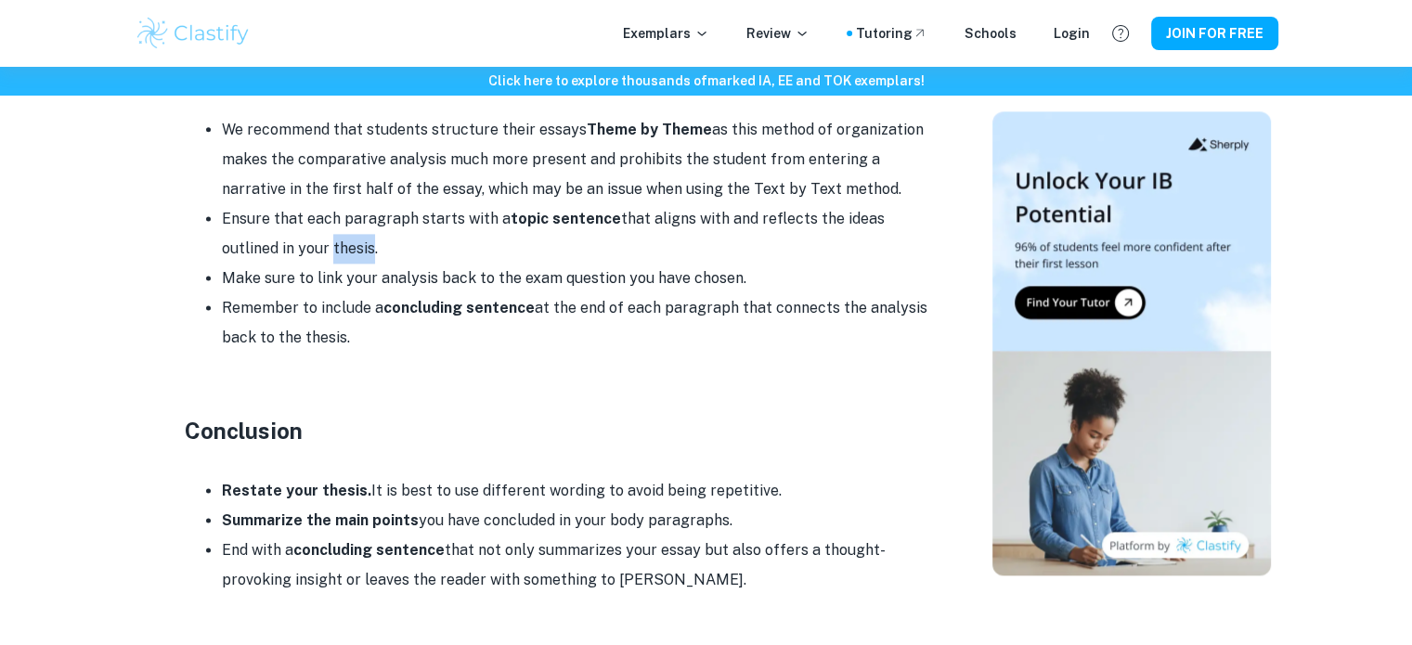
click at [367, 255] on li "Ensure that each paragraph starts with a topic sentence that aligns with and re…" at bounding box center [575, 233] width 706 height 59
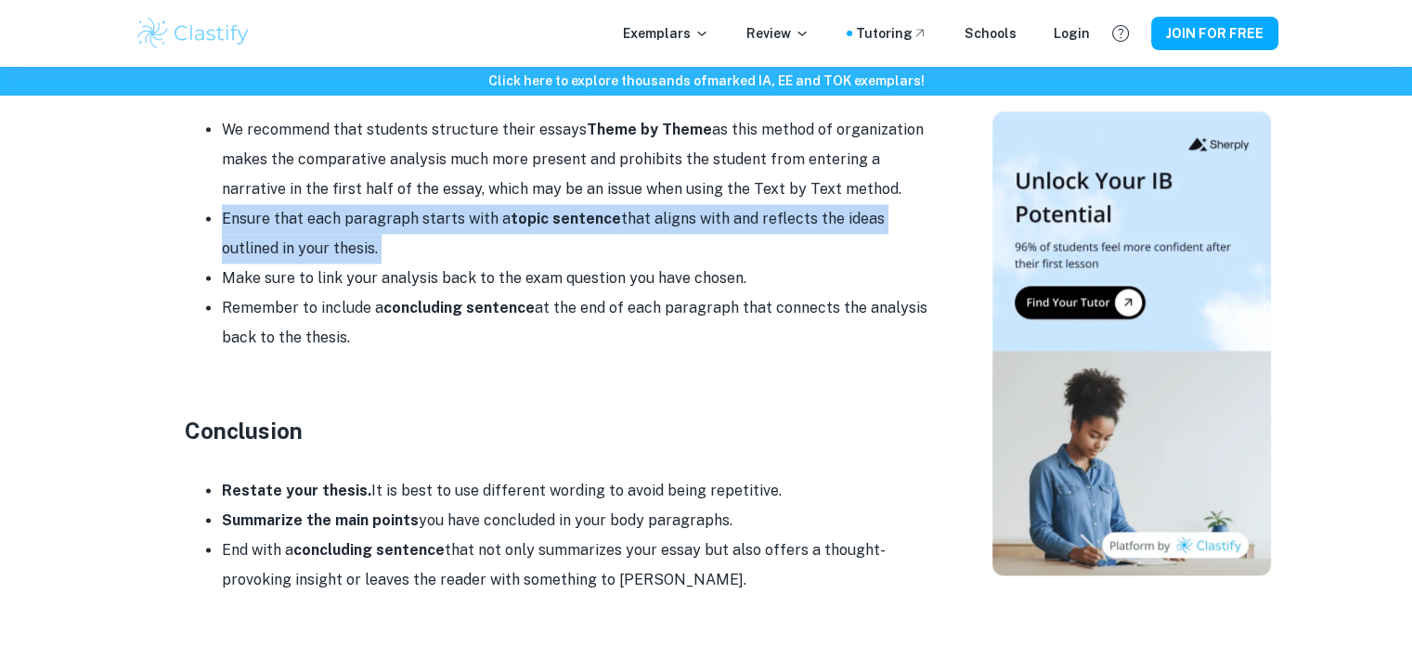
click at [367, 255] on li "Ensure that each paragraph starts with a topic sentence that aligns with and re…" at bounding box center [575, 233] width 706 height 59
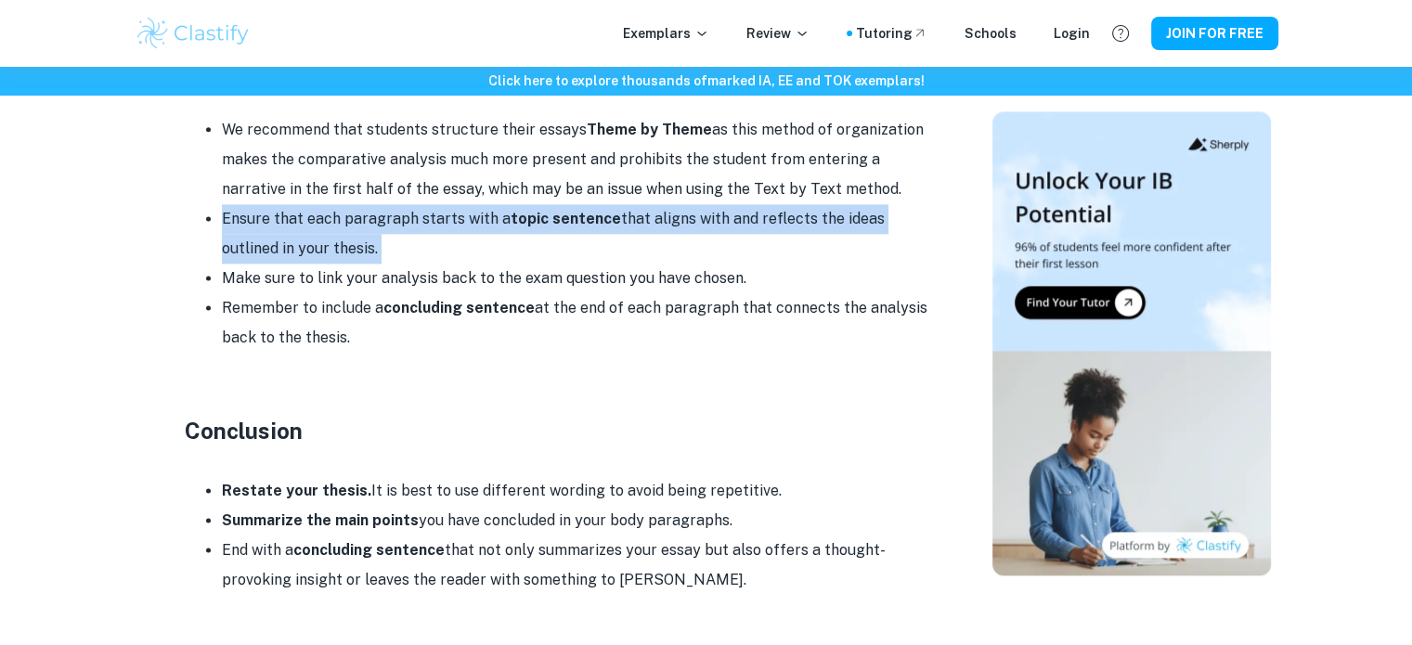
click at [367, 255] on li "Ensure that each paragraph starts with a topic sentence that aligns with and re…" at bounding box center [575, 233] width 706 height 59
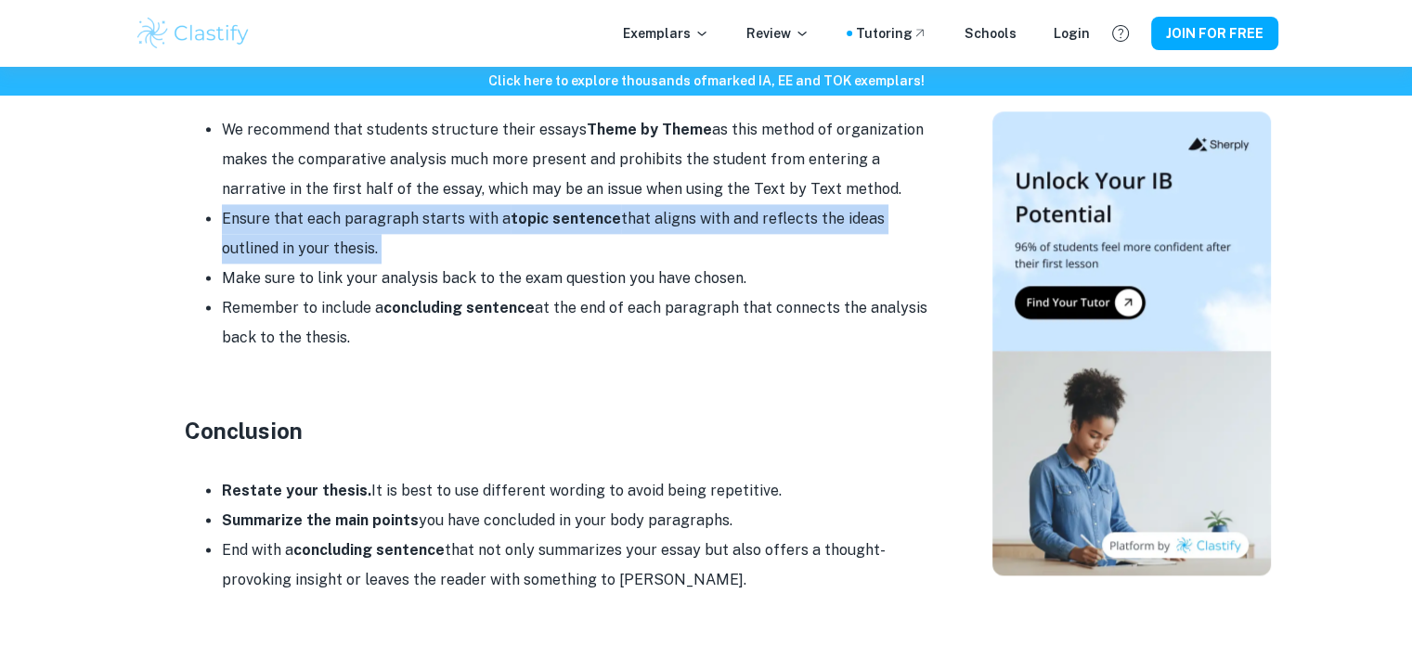
click at [401, 256] on li "Ensure that each paragraph starts with a topic sentence that aligns with and re…" at bounding box center [575, 233] width 706 height 59
drag, startPoint x: 401, startPoint y: 256, endPoint x: 423, endPoint y: 262, distance: 23.0
click at [423, 262] on li "Ensure that each paragraph starts with a topic sentence that aligns with and re…" at bounding box center [575, 233] width 706 height 59
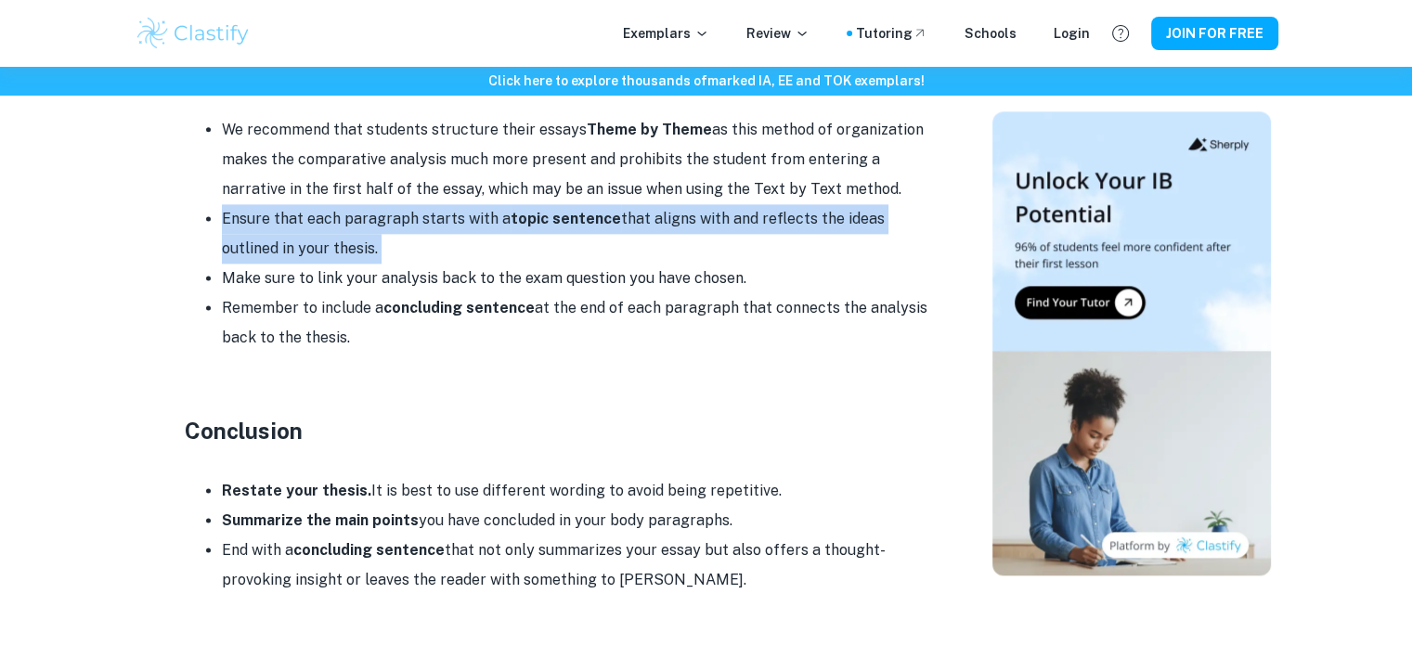
click at [423, 262] on li "Ensure that each paragraph starts with a topic sentence that aligns with and re…" at bounding box center [575, 233] width 706 height 59
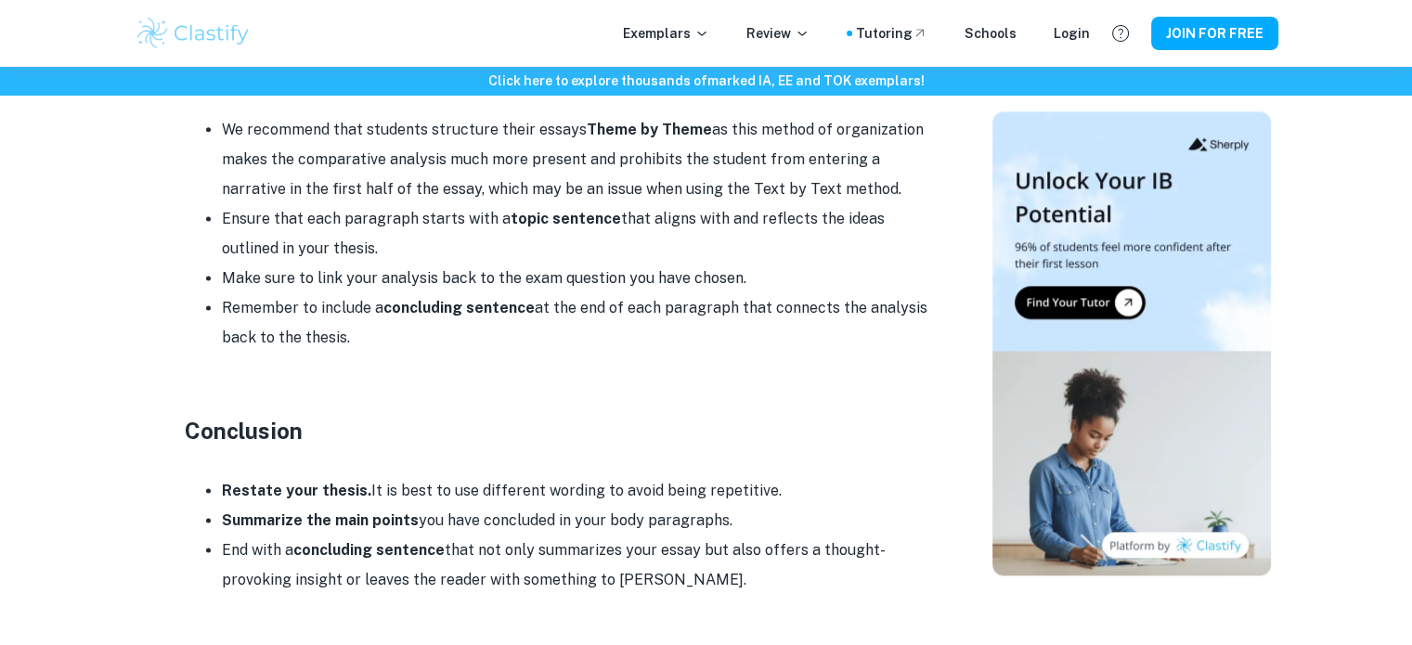
click at [510, 285] on li "Make sure to link your analysis back to the exam question you have chosen." at bounding box center [575, 279] width 706 height 30
